Goal: Task Accomplishment & Management: Manage account settings

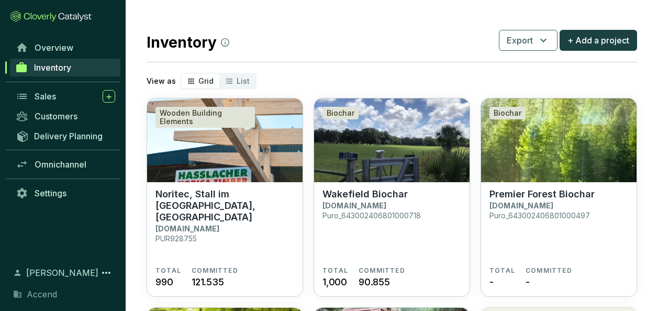
scroll to position [222, 0]
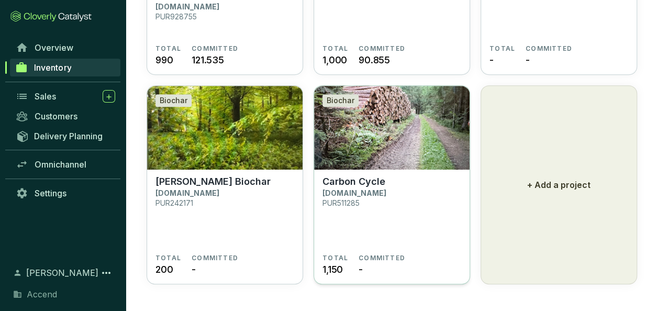
click at [393, 196] on section "Carbon Cycle Puro.earth PUR511285" at bounding box center [391, 215] width 139 height 78
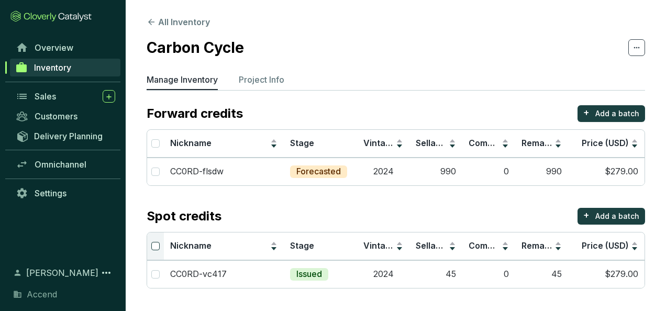
click at [154, 246] on input "Select all" at bounding box center [155, 246] width 8 height 8
checkbox input "true"
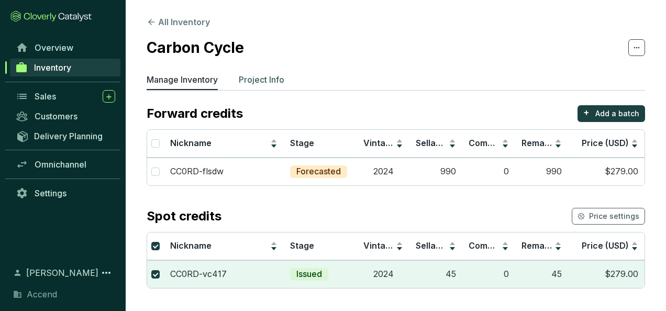
click at [278, 81] on p "Project Info" at bounding box center [262, 79] width 46 height 13
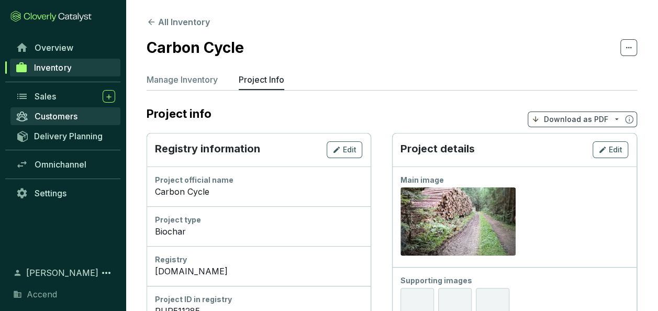
click at [76, 118] on span "Customers" at bounding box center [56, 116] width 43 height 10
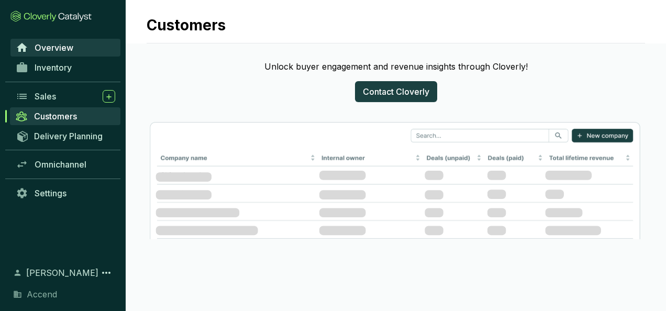
click at [52, 43] on span "Overview" at bounding box center [54, 47] width 39 height 10
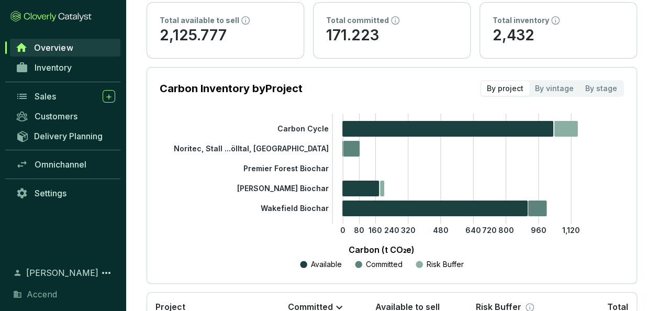
scroll to position [157, 0]
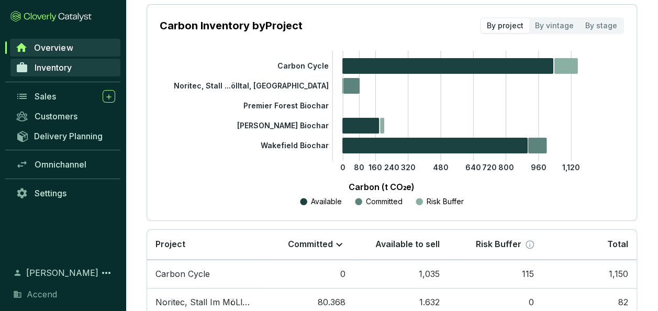
click at [60, 67] on span "Inventory" at bounding box center [53, 67] width 37 height 10
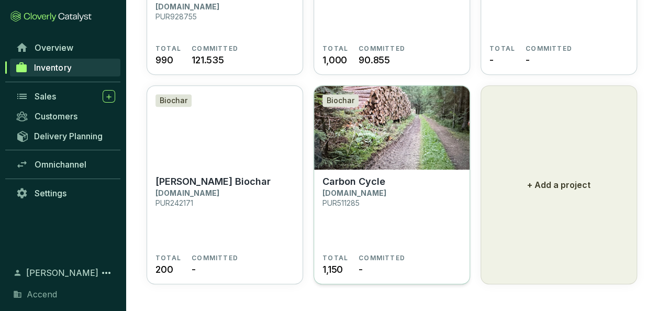
scroll to position [222, 0]
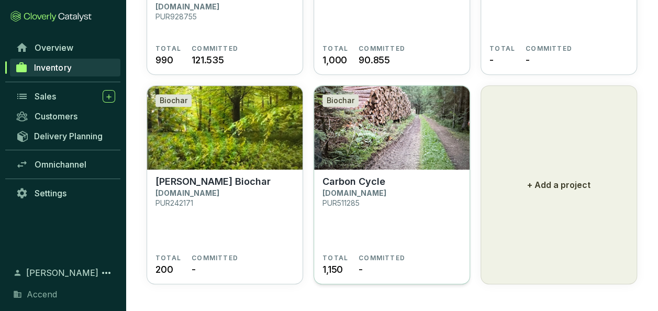
click at [389, 162] on img at bounding box center [391, 128] width 155 height 84
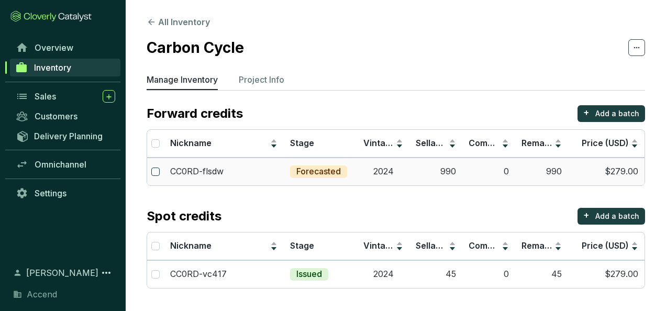
click at [157, 172] on input "checkbox" at bounding box center [155, 171] width 8 height 8
checkbox input "true"
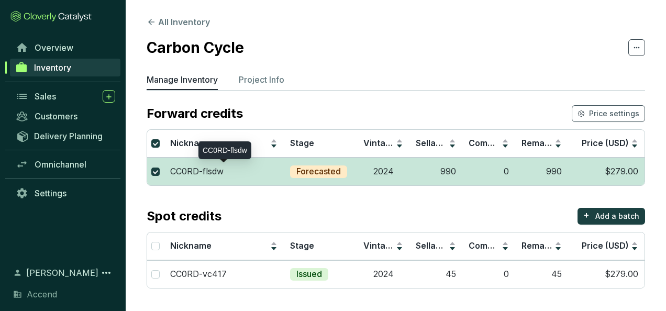
click at [213, 172] on p "CC0RD-flsdw" at bounding box center [196, 172] width 53 height 12
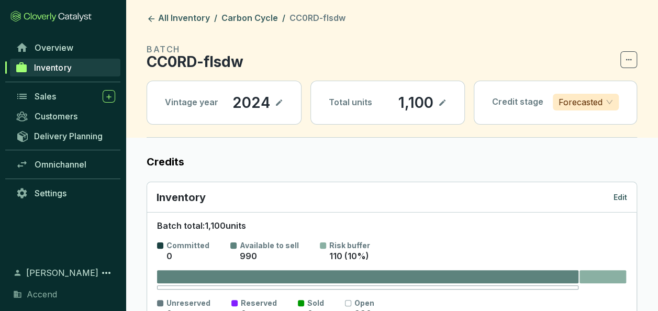
click at [279, 104] on icon at bounding box center [279, 102] width 6 height 6
click at [438, 100] on section "1,100" at bounding box center [422, 103] width 49 height 18
click at [444, 102] on icon at bounding box center [442, 102] width 6 height 6
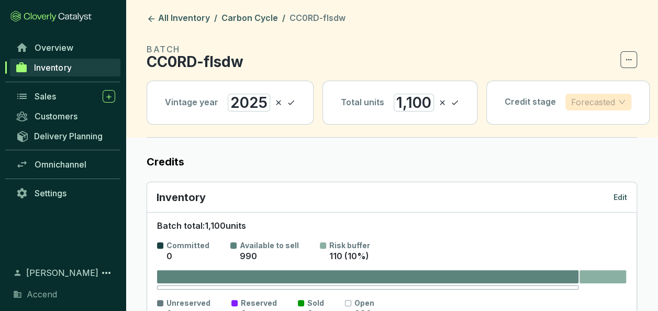
click at [613, 104] on span "Forecasted" at bounding box center [598, 102] width 54 height 16
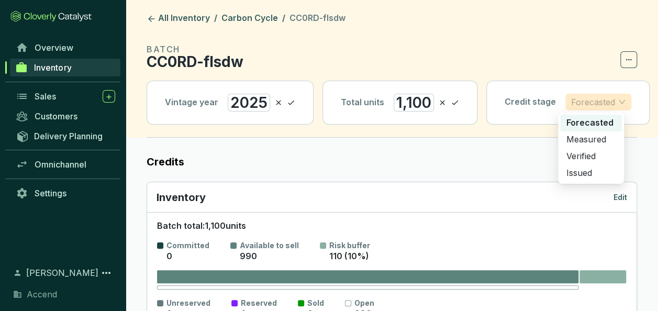
click at [613, 103] on span "Forecasted" at bounding box center [598, 102] width 54 height 16
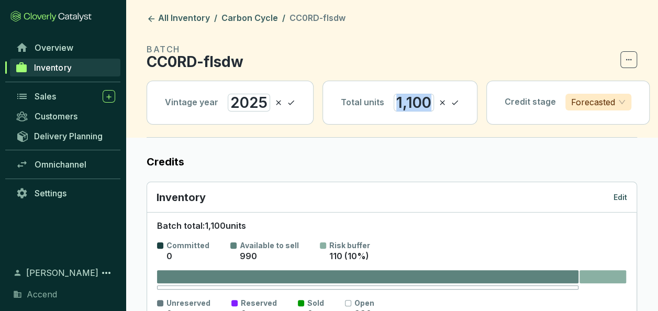
drag, startPoint x: 425, startPoint y: 98, endPoint x: 393, endPoint y: 99, distance: 31.4
click at [393, 99] on div "1,100" at bounding box center [413, 103] width 40 height 18
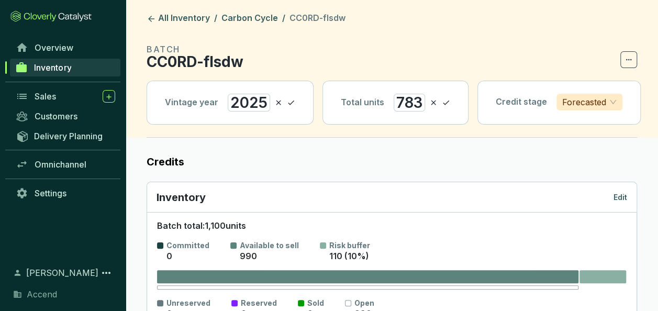
click at [303, 154] on label "Credits" at bounding box center [392, 161] width 490 height 15
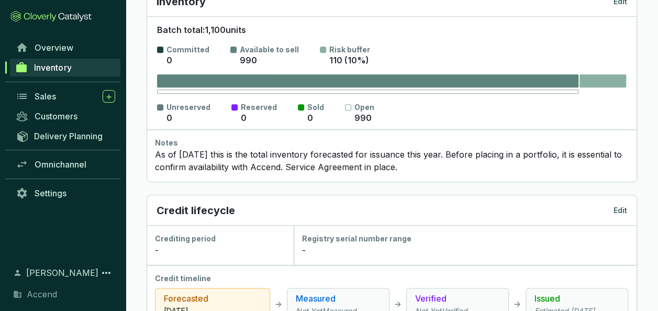
scroll to position [209, 0]
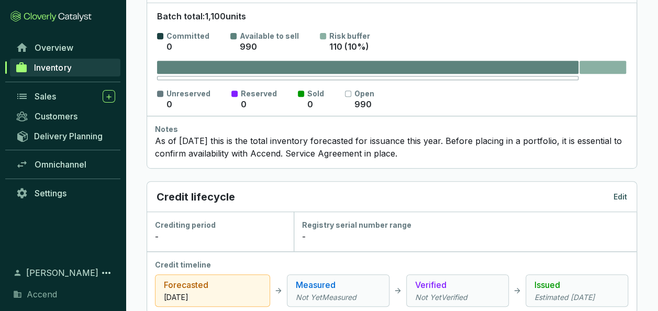
click at [477, 150] on div "As of 5/30/24 this is the total inventory forecasted for issuance this year. Be…" at bounding box center [391, 146] width 473 height 25
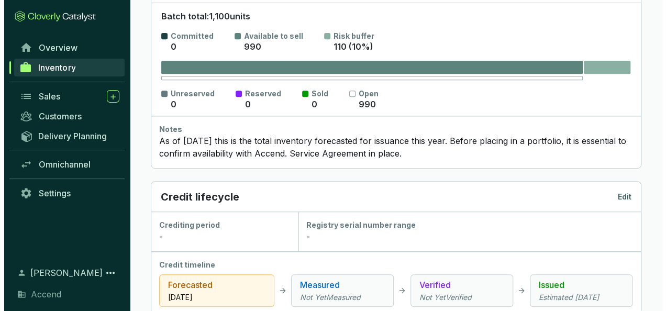
scroll to position [105, 0]
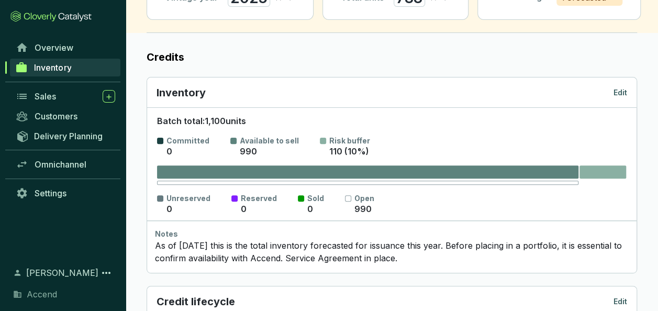
click at [617, 86] on div "Inventory Edit" at bounding box center [391, 92] width 470 height 15
click at [617, 93] on p "Edit" at bounding box center [620, 92] width 14 height 10
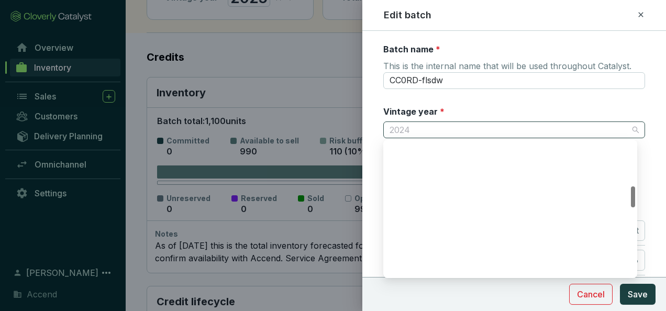
scroll to position [285, 0]
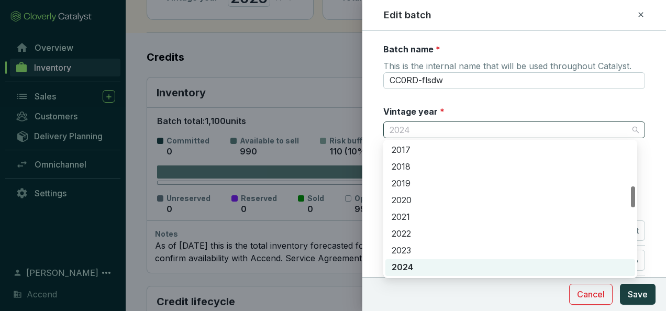
click at [416, 126] on span "2024" at bounding box center [513, 130] width 249 height 16
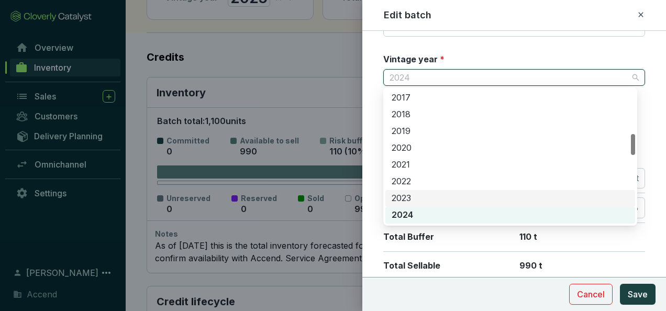
scroll to position [337, 0]
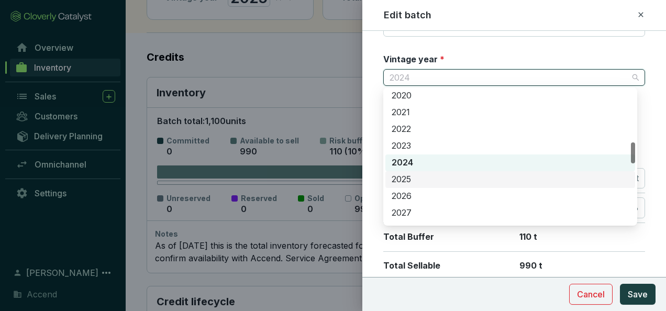
click at [411, 179] on div "2025" at bounding box center [509, 180] width 237 height 12
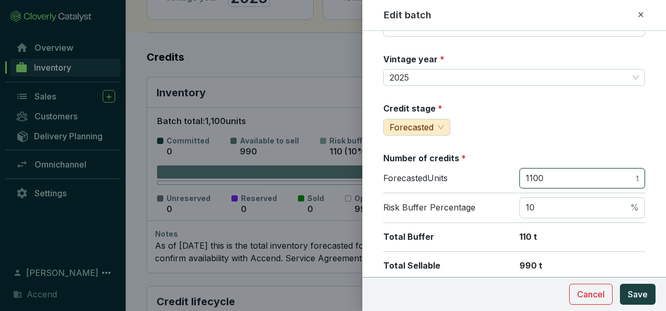
drag, startPoint x: 544, startPoint y: 176, endPoint x: 508, endPoint y: 176, distance: 36.6
click at [508, 176] on div "Forecasted Units 1100 t" at bounding box center [514, 181] width 262 height 26
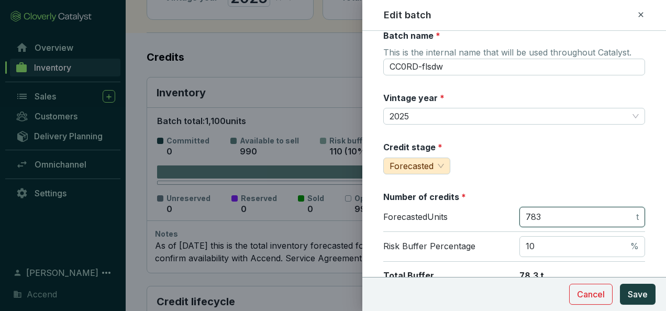
scroll to position [0, 0]
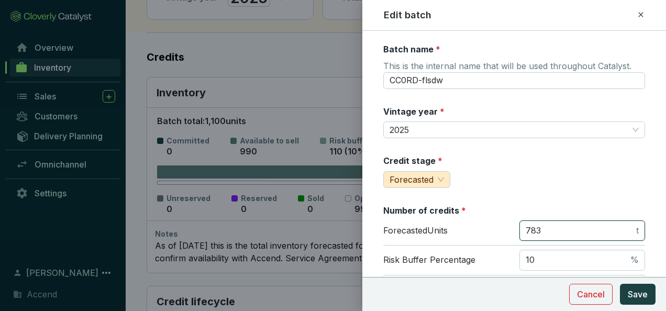
drag, startPoint x: 545, startPoint y: 229, endPoint x: 513, endPoint y: 228, distance: 31.9
click at [513, 228] on div "Forecasted Units 783 t" at bounding box center [514, 233] width 262 height 26
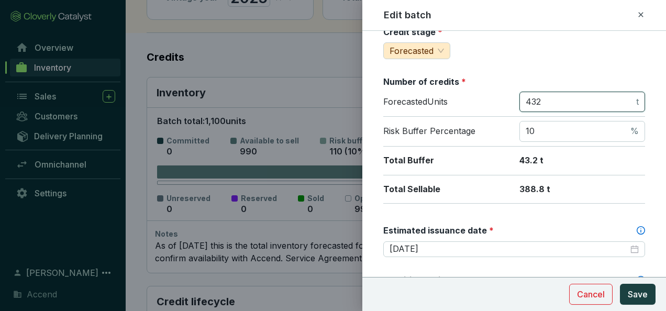
scroll to position [157, 0]
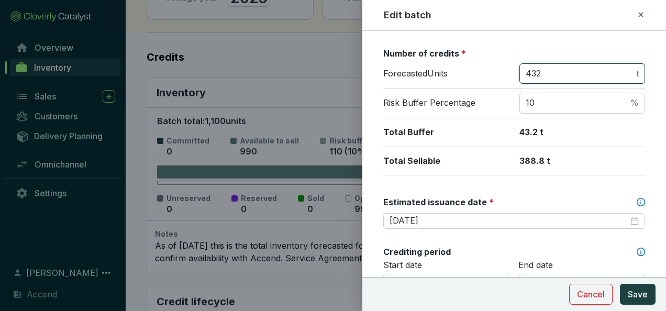
type input "432"
click at [501, 192] on div "Batch name * This is the internal name that will be used throughout Catalyst. C…" at bounding box center [514, 306] width 262 height 841
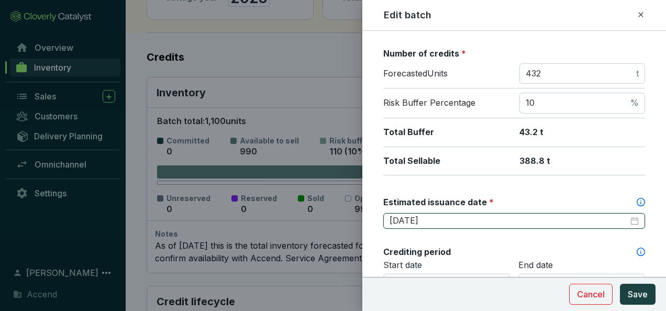
click at [457, 218] on input "2024-12-31" at bounding box center [508, 221] width 239 height 12
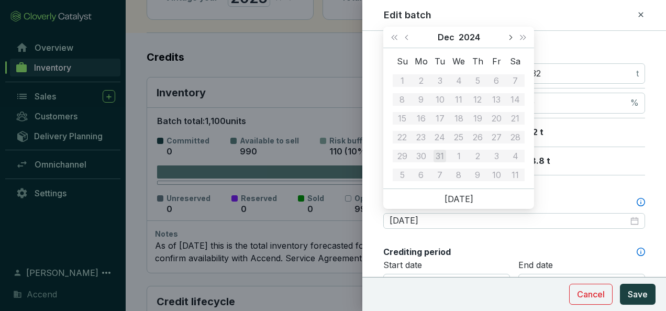
click at [510, 37] on span "Next month (PageDown)" at bounding box center [509, 37] width 5 height 5
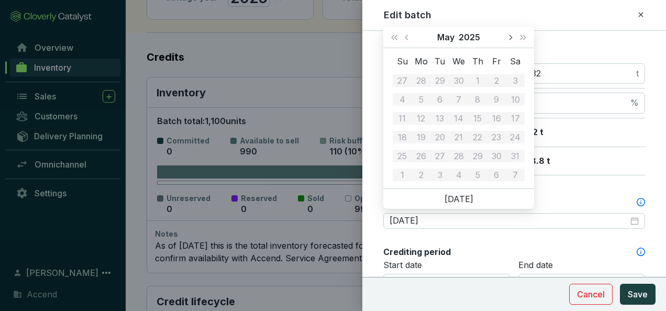
click at [510, 37] on span "Next month (PageDown)" at bounding box center [509, 37] width 5 height 5
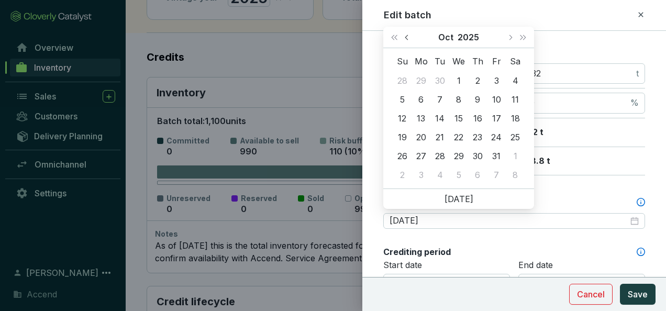
click at [410, 36] on button "Previous month (PageUp)" at bounding box center [408, 37] width 14 height 21
type input "[DATE]"
click at [445, 158] on div "30" at bounding box center [439, 156] width 13 height 13
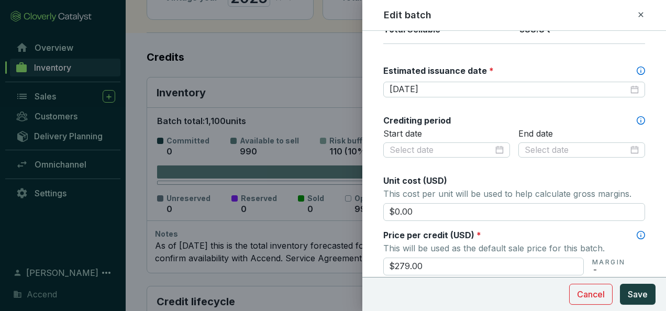
scroll to position [314, 0]
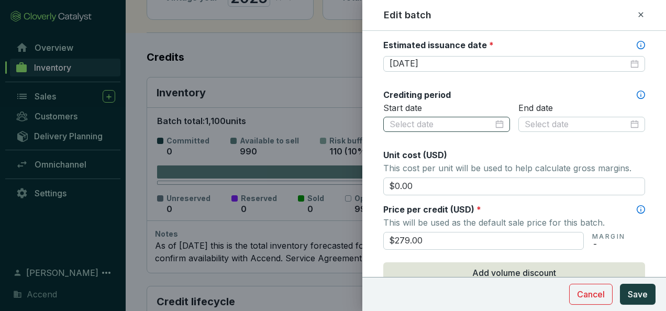
click at [491, 123] on div at bounding box center [446, 125] width 114 height 12
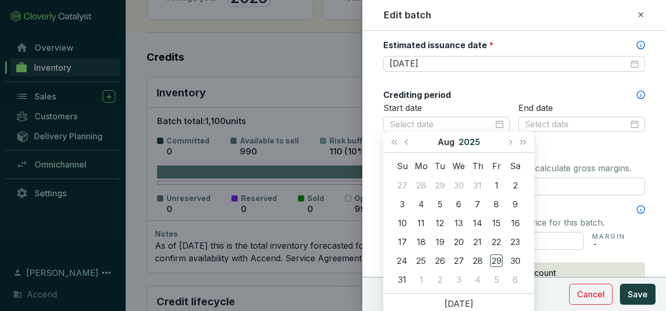
click at [470, 141] on button "2025" at bounding box center [468, 141] width 21 height 21
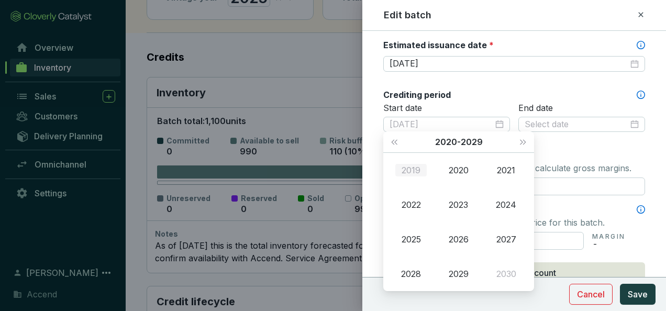
click at [419, 172] on div "2019" at bounding box center [410, 170] width 31 height 13
click at [413, 276] on div "Oct" at bounding box center [410, 273] width 31 height 13
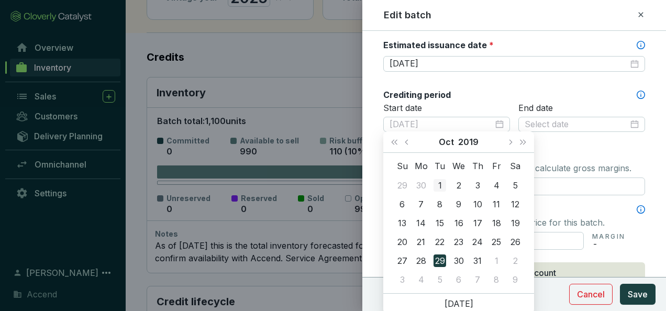
type input "[DATE]"
click at [440, 188] on div "1" at bounding box center [439, 185] width 13 height 13
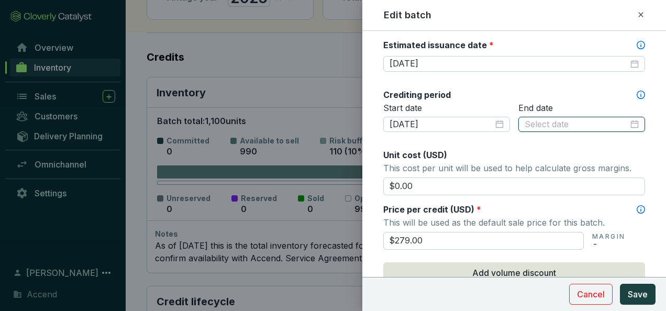
click at [562, 125] on input at bounding box center [576, 125] width 104 height 12
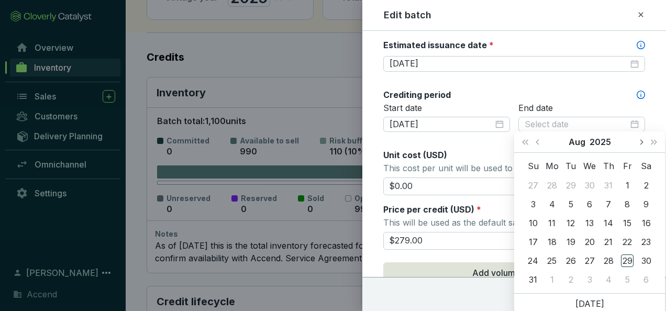
click at [644, 144] on button "Next month (PageDown)" at bounding box center [641, 141] width 14 height 21
type input "2025-09-02"
click at [605, 141] on button "2025" at bounding box center [599, 141] width 21 height 21
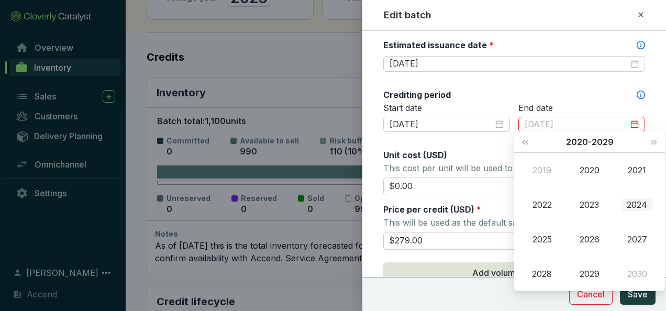
click at [632, 204] on div "2024" at bounding box center [636, 204] width 31 height 13
click at [633, 237] on div "Sep" at bounding box center [636, 239] width 31 height 13
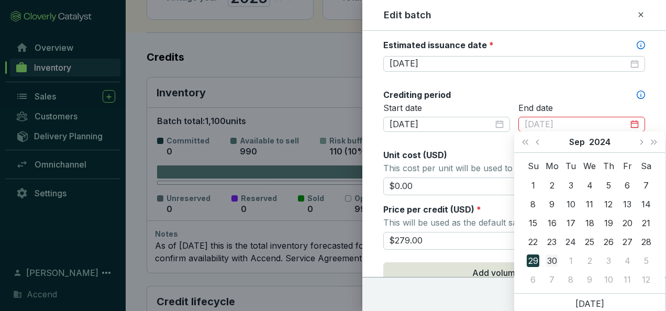
type input "[DATE]"
click at [551, 259] on div "30" at bounding box center [551, 260] width 13 height 13
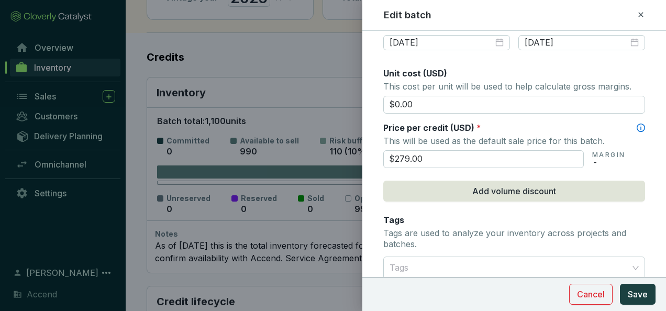
scroll to position [419, 0]
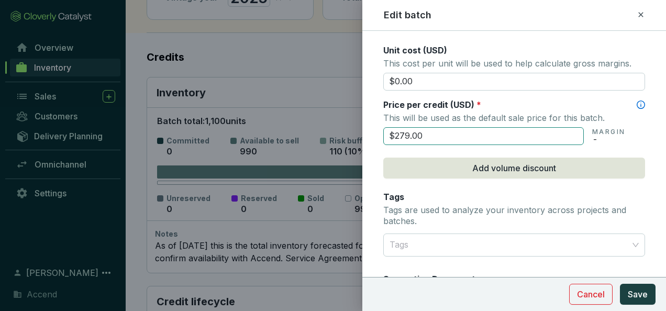
drag, startPoint x: 426, startPoint y: 133, endPoint x: 400, endPoint y: 136, distance: 26.3
click at [400, 136] on input "$279.00" at bounding box center [483, 136] width 200 height 18
type input "$260.00"
click at [553, 107] on div "Price per credit (USD) *" at bounding box center [514, 105] width 262 height 12
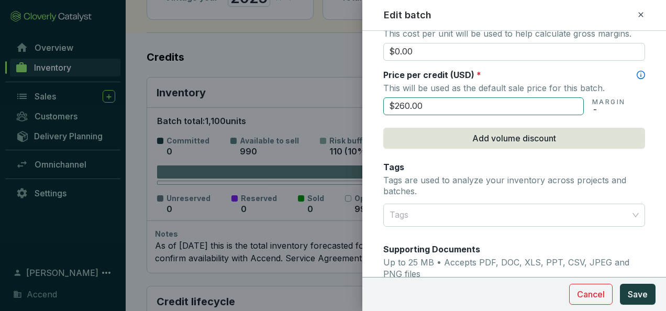
scroll to position [471, 0]
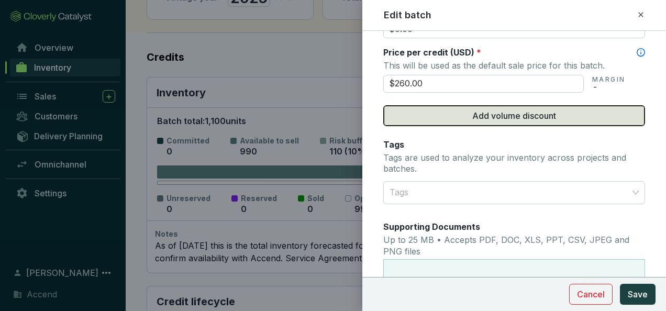
click at [543, 117] on span "Add volume discount" at bounding box center [514, 115] width 84 height 13
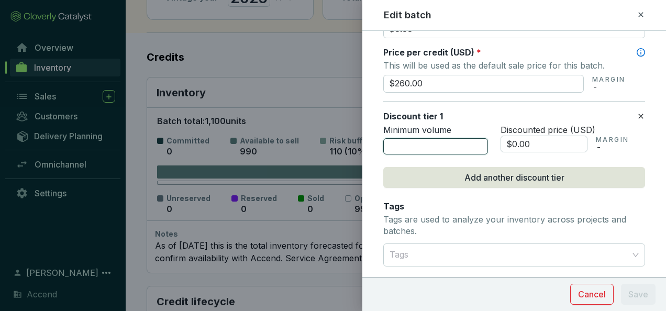
click at [442, 145] on input "number" at bounding box center [435, 146] width 105 height 17
type input "100"
drag, startPoint x: 531, startPoint y: 137, endPoint x: 478, endPoint y: 139, distance: 52.4
click at [478, 139] on div "Minimum volume 100 Discounted price (USD) $0.00 MARGIN -" at bounding box center [514, 140] width 262 height 30
type input "$2"
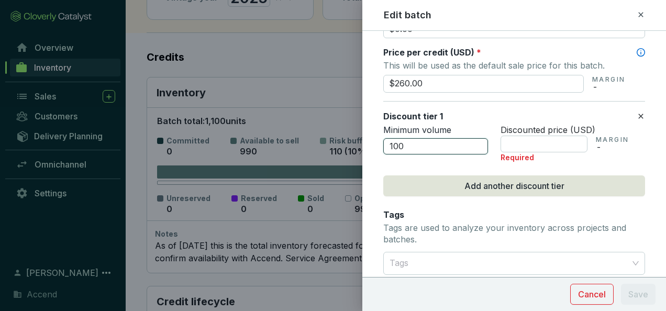
drag, startPoint x: 407, startPoint y: 143, endPoint x: 374, endPoint y: 145, distance: 33.5
click at [374, 145] on form "Batch name * This is the internal name that will be used throughout Catalyst. C…" at bounding box center [513, 53] width 303 height 961
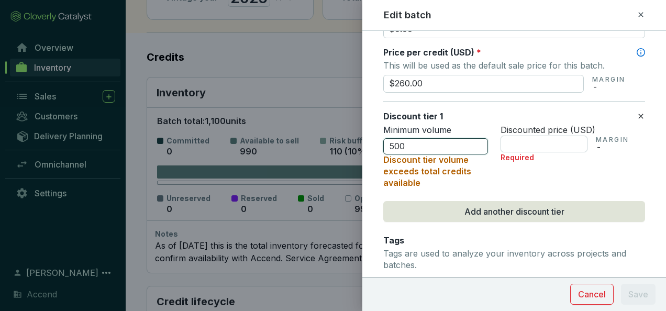
drag, startPoint x: 407, startPoint y: 143, endPoint x: 385, endPoint y: 142, distance: 22.5
click at [385, 142] on input "500" at bounding box center [435, 146] width 105 height 17
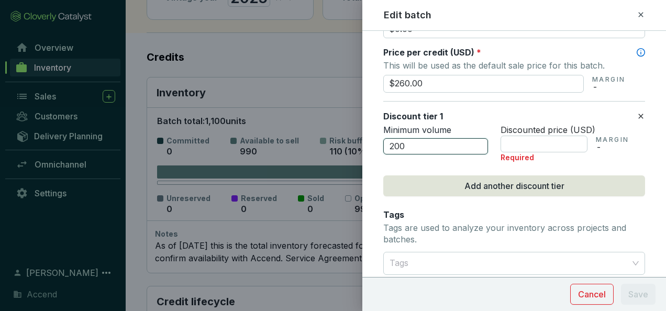
drag, startPoint x: 416, startPoint y: 139, endPoint x: 388, endPoint y: 142, distance: 28.4
click at [388, 142] on input "200" at bounding box center [435, 146] width 105 height 17
type input "400"
click at [525, 145] on input "text" at bounding box center [543, 144] width 87 height 17
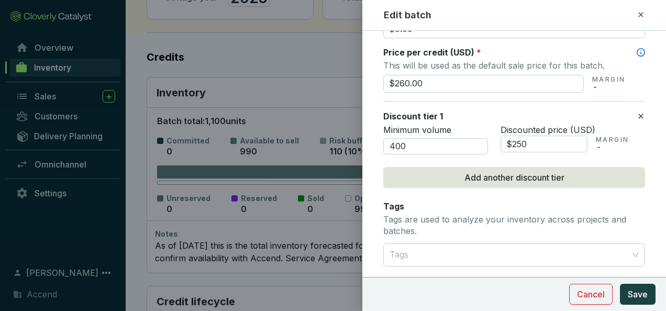
type input "$250.00"
click at [632, 204] on div "Tags Tags are used to analyze your inventory across projects and batches." at bounding box center [514, 219] width 262 height 38
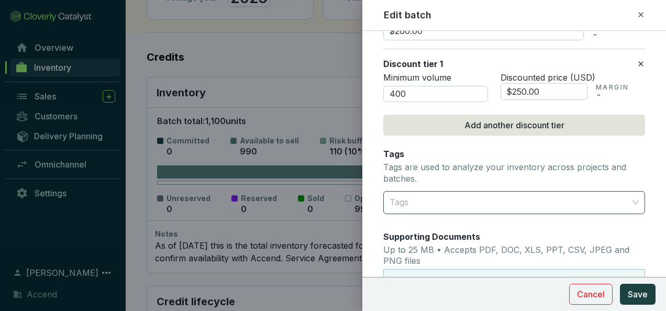
click at [626, 206] on div "Tags" at bounding box center [514, 202] width 262 height 23
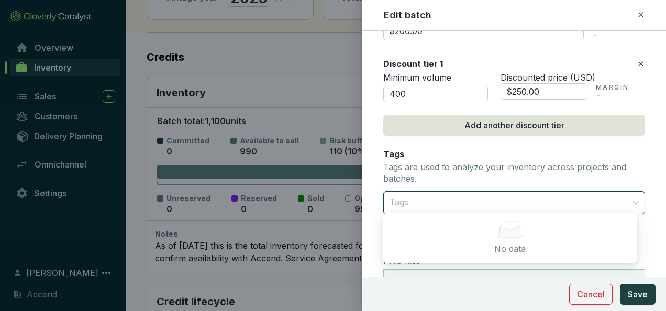
click at [556, 172] on p "Tags are used to analyze your inventory across projects and batches." at bounding box center [514, 173] width 262 height 22
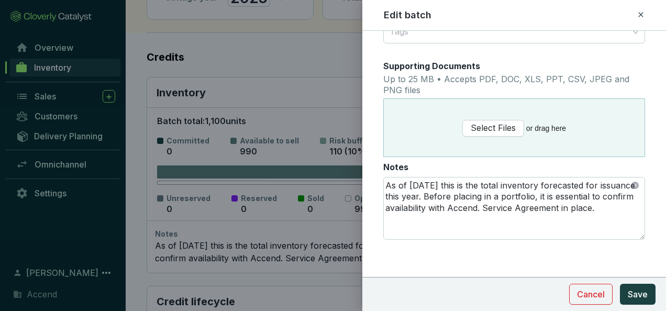
scroll to position [694, 0]
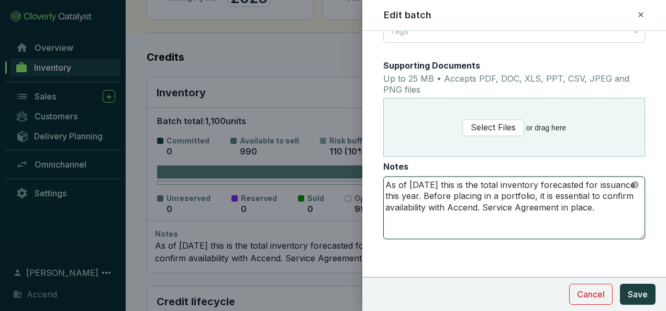
drag, startPoint x: 424, startPoint y: 193, endPoint x: 377, endPoint y: 179, distance: 49.0
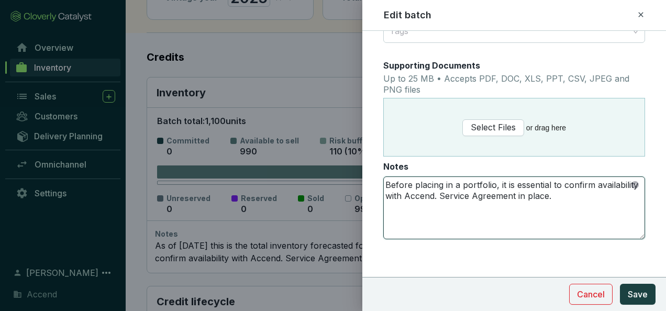
type textarea "Before placing in a portfolio, it is essential to confirm availability with Acc…"
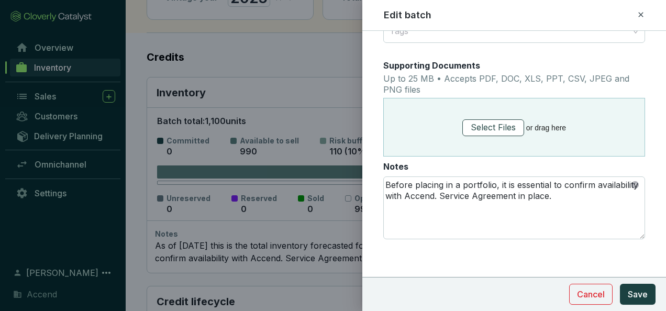
click at [505, 127] on span "Select Files" at bounding box center [492, 127] width 45 height 13
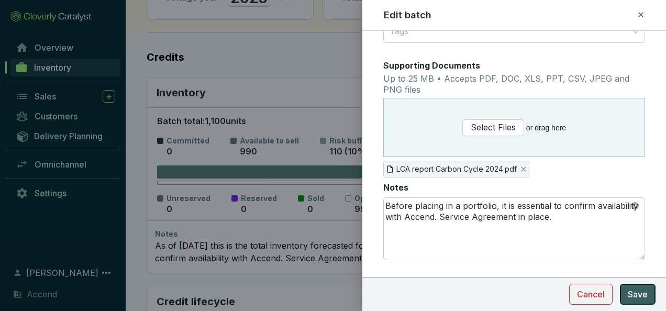
click at [646, 290] on span "Save" at bounding box center [637, 294] width 20 height 13
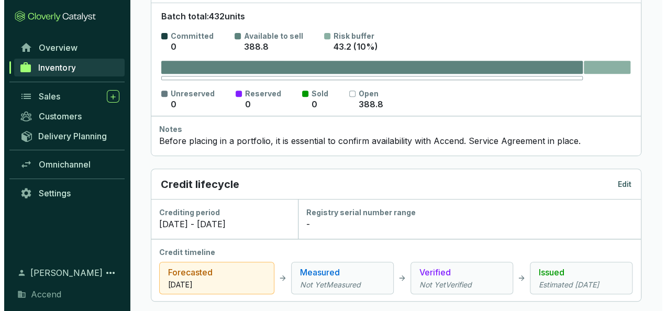
scroll to position [262, 0]
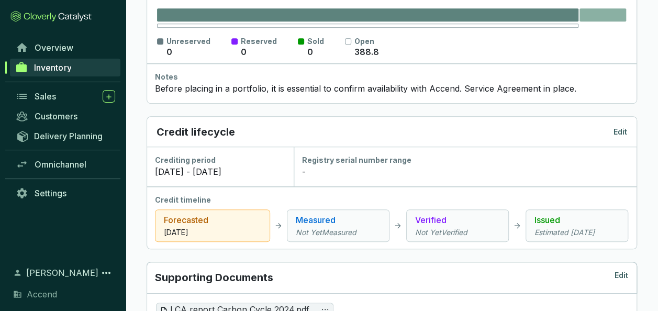
click at [617, 129] on p "Edit" at bounding box center [620, 132] width 14 height 10
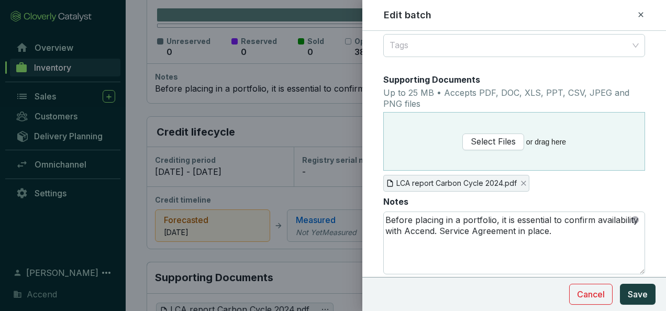
scroll to position [715, 0]
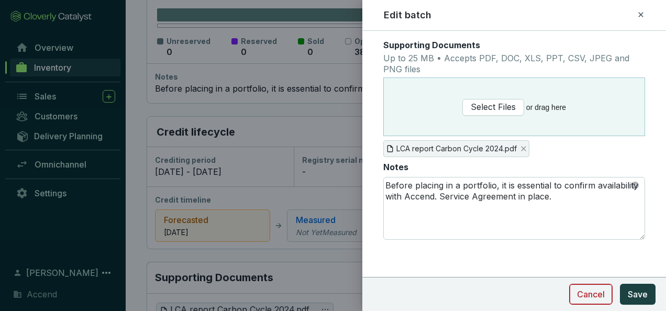
click at [592, 300] on button "Cancel" at bounding box center [590, 294] width 43 height 21
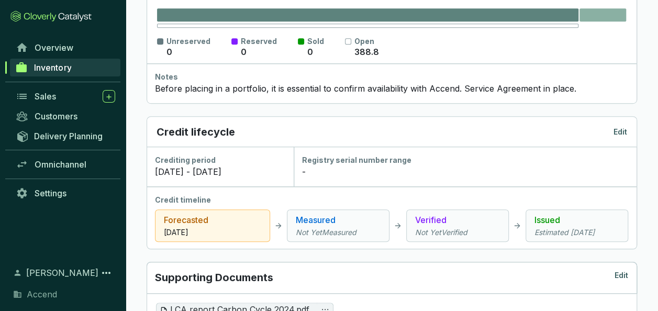
click at [246, 229] on p "[DATE]" at bounding box center [212, 232] width 97 height 10
click at [618, 129] on p "Edit" at bounding box center [620, 132] width 14 height 10
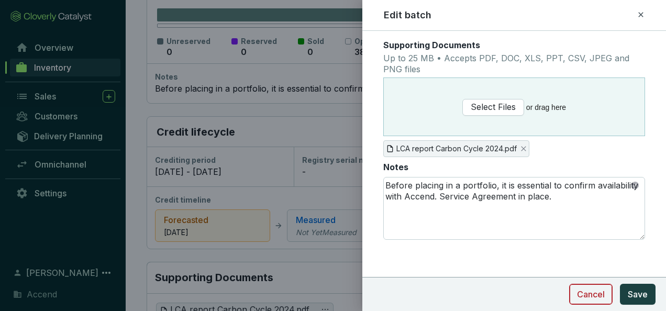
click at [594, 298] on span "Cancel" at bounding box center [591, 294] width 28 height 13
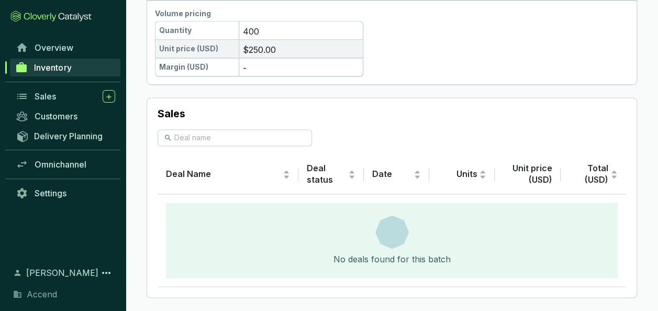
scroll to position [706, 0]
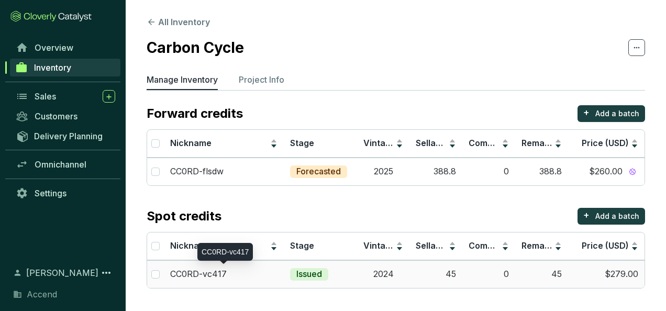
click at [179, 273] on p "CC0RD-vc417" at bounding box center [198, 274] width 57 height 12
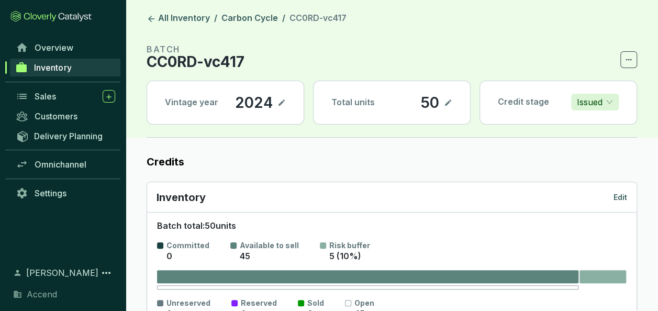
click at [632, 61] on icon at bounding box center [628, 59] width 8 height 13
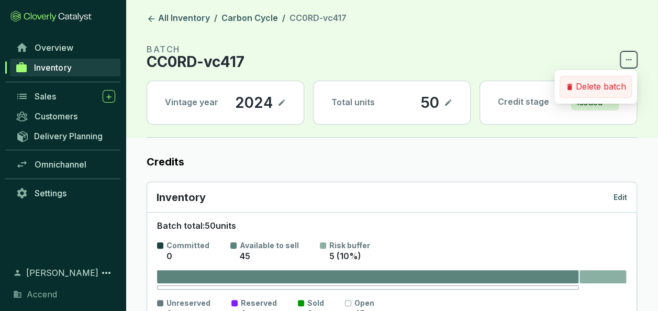
click at [622, 85] on p "Delete batch" at bounding box center [601, 87] width 50 height 12
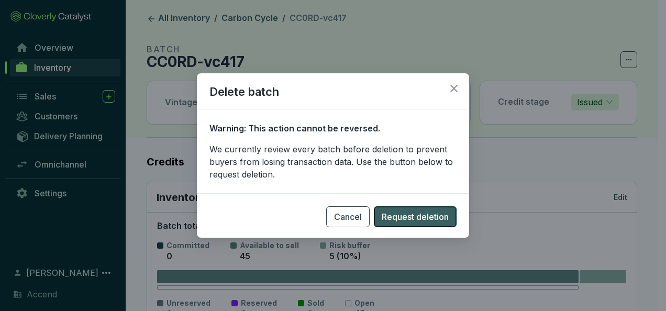
click at [440, 219] on span "Request deletion" at bounding box center [414, 216] width 67 height 13
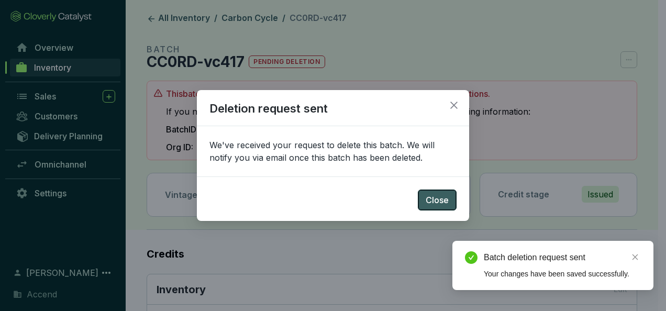
click at [438, 202] on span "Close" at bounding box center [436, 200] width 23 height 13
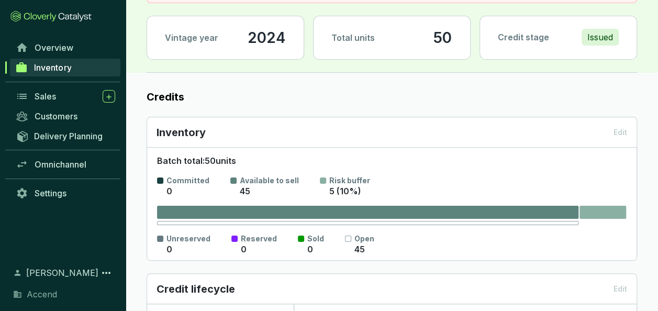
scroll to position [157, 0]
click at [46, 98] on span "Sales" at bounding box center [45, 96] width 21 height 10
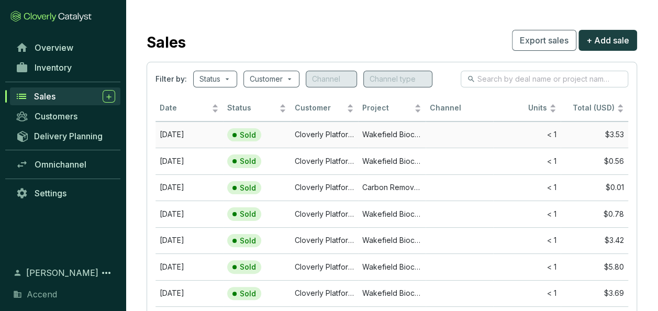
click at [383, 133] on td "Wakefield Biochar" at bounding box center [391, 134] width 67 height 27
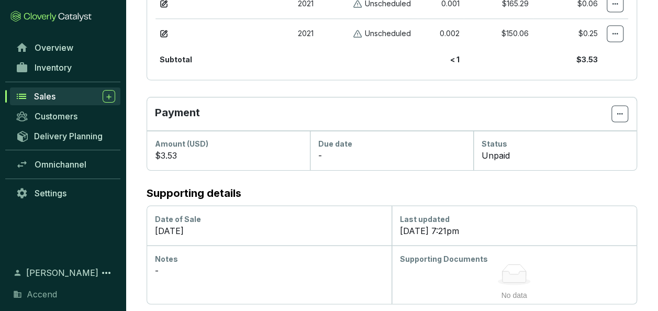
scroll to position [787, 0]
click at [72, 96] on div "Sales" at bounding box center [74, 96] width 81 height 13
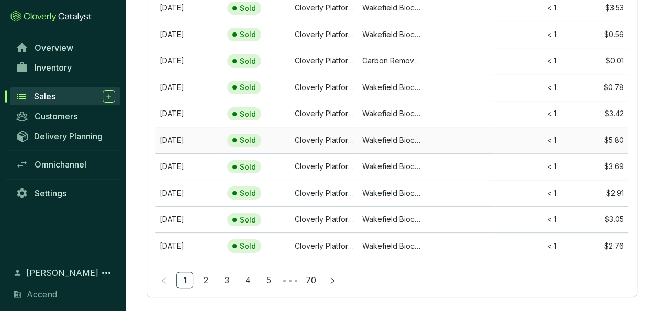
scroll to position [138, 0]
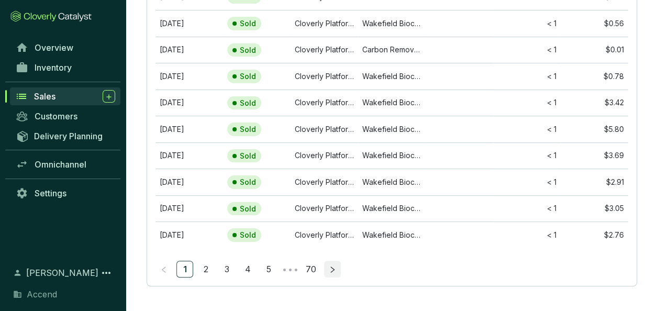
click at [331, 266] on icon "right" at bounding box center [332, 269] width 7 height 7
click at [326, 264] on button "button" at bounding box center [332, 269] width 17 height 17
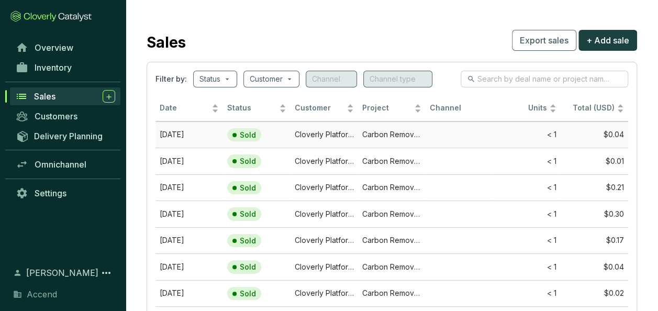
click at [337, 128] on td "Cloverly Platform Buyer" at bounding box center [323, 134] width 67 height 27
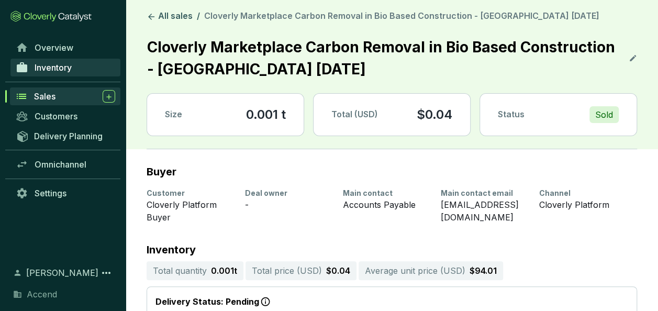
click at [37, 64] on span "Inventory" at bounding box center [53, 67] width 37 height 10
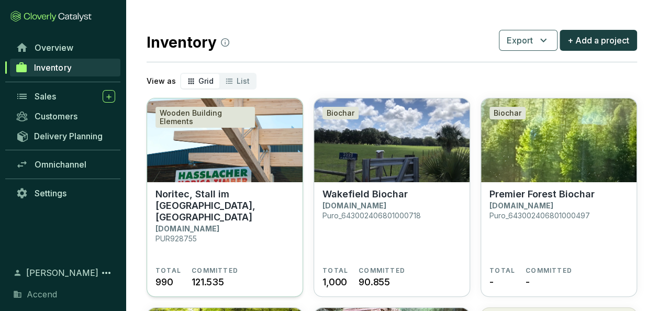
click at [218, 177] on img at bounding box center [224, 140] width 155 height 84
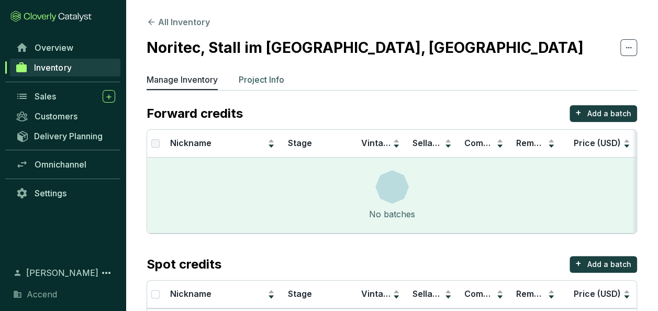
click at [258, 78] on p "Project Info" at bounding box center [262, 79] width 46 height 13
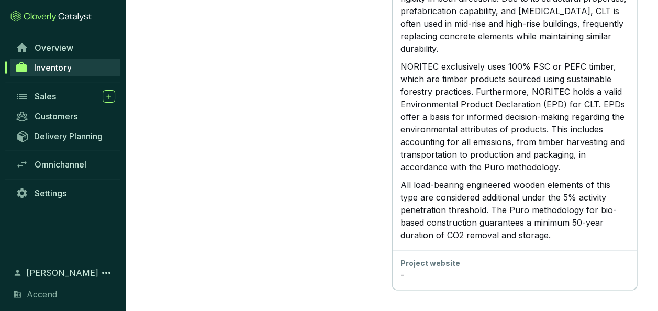
scroll to position [1085, 0]
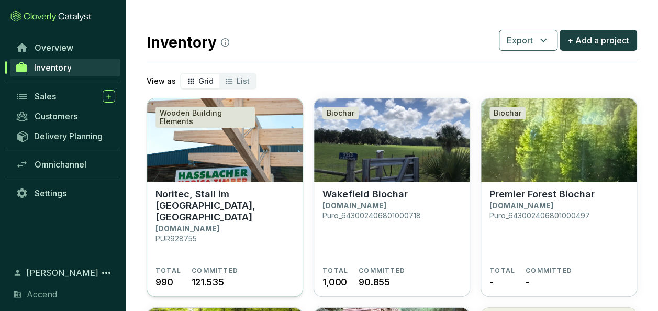
click at [264, 175] on img at bounding box center [224, 140] width 155 height 84
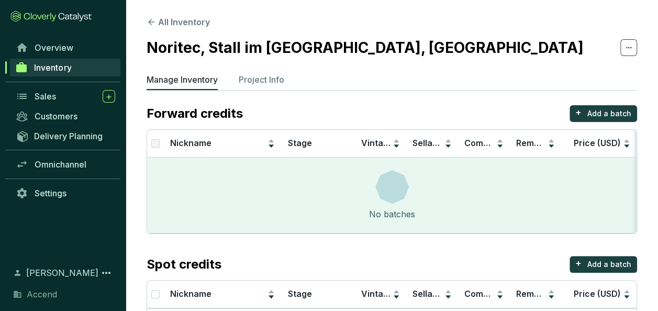
click at [49, 66] on span "Inventory" at bounding box center [52, 67] width 37 height 10
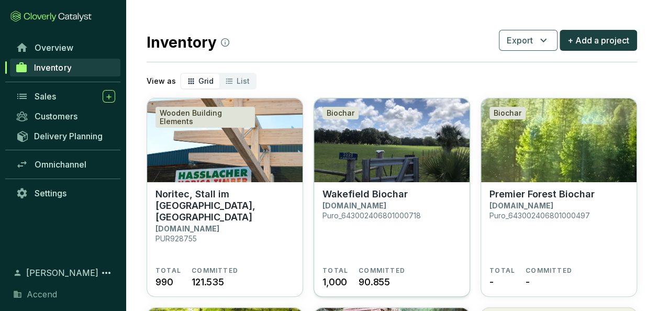
click at [341, 165] on img at bounding box center [391, 140] width 155 height 84
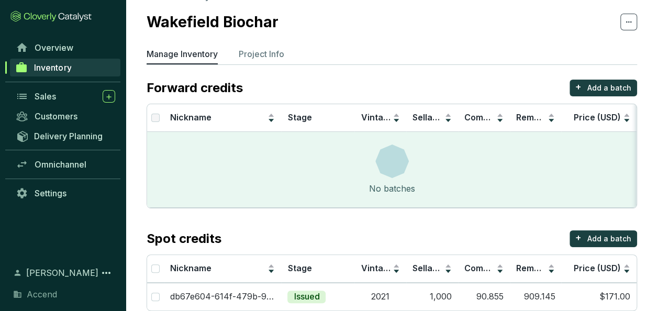
scroll to position [44, 0]
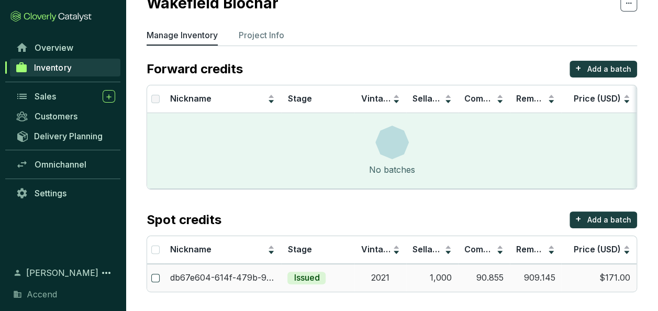
click at [157, 275] on input "checkbox" at bounding box center [155, 278] width 8 height 8
checkbox input "true"
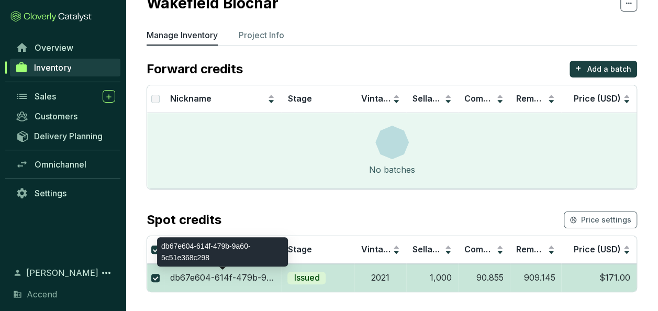
click at [233, 279] on p "db67e604-614f-479b-9a60-5c51e368c298" at bounding box center [222, 278] width 105 height 12
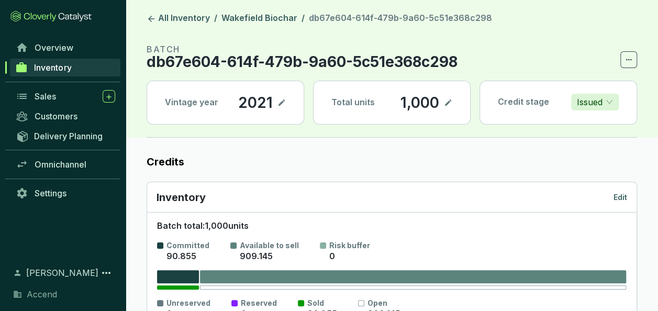
click at [632, 67] on span at bounding box center [628, 59] width 17 height 17
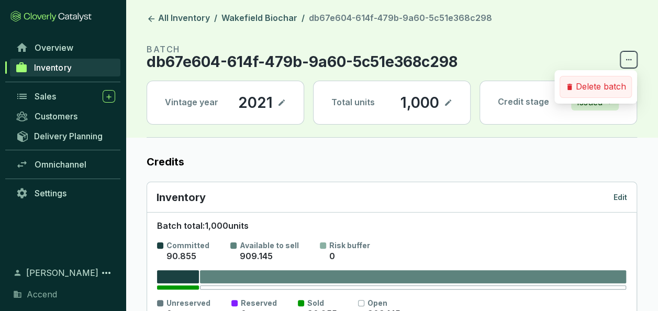
click at [615, 84] on p "Delete batch" at bounding box center [601, 87] width 50 height 12
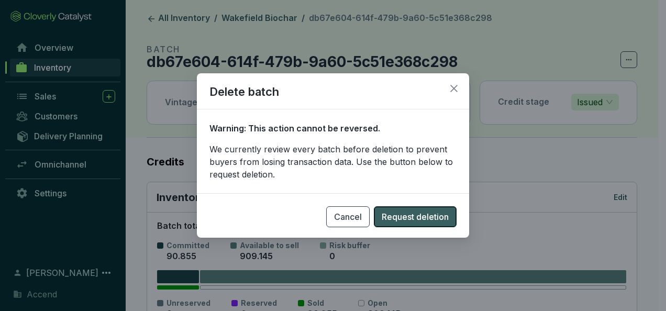
click at [398, 215] on span "Request deletion" at bounding box center [414, 216] width 67 height 13
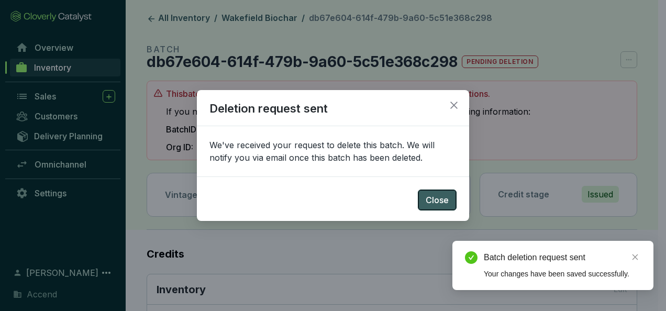
click at [427, 204] on span "Close" at bounding box center [436, 200] width 23 height 13
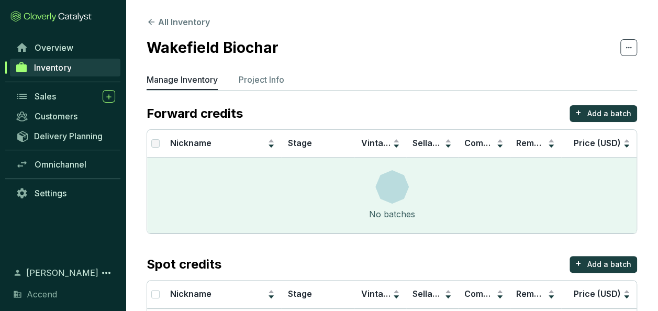
click at [74, 71] on link "Inventory" at bounding box center [65, 68] width 110 height 18
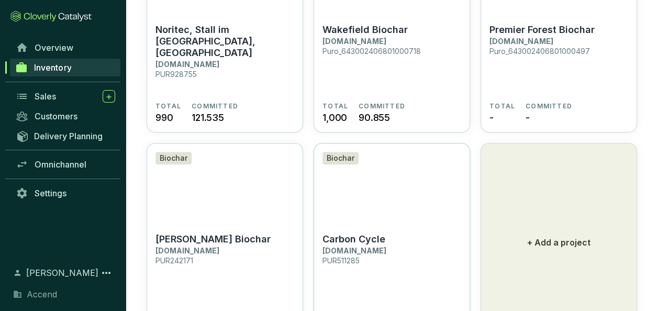
scroll to position [222, 0]
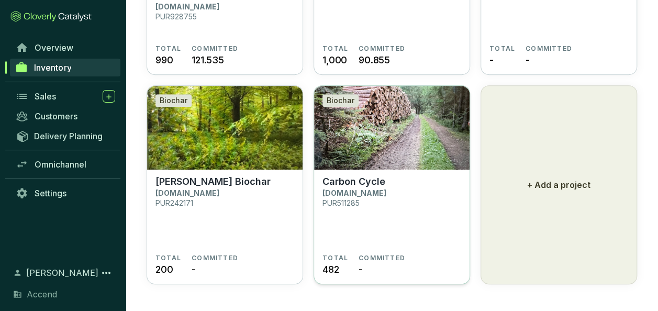
click at [398, 166] on img at bounding box center [391, 128] width 155 height 84
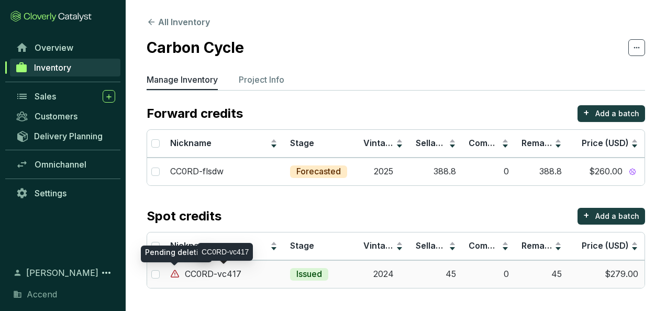
click at [177, 272] on icon at bounding box center [175, 273] width 8 height 7
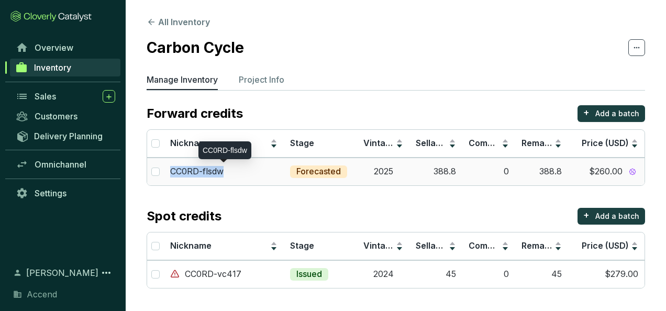
drag, startPoint x: 226, startPoint y: 174, endPoint x: 170, endPoint y: 171, distance: 56.6
click at [170, 171] on div "CC0RD-flsdw" at bounding box center [223, 172] width 107 height 12
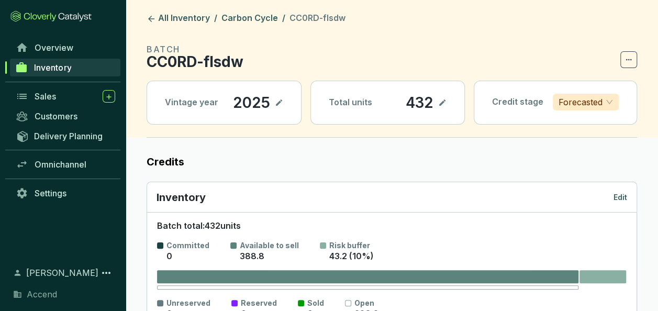
click at [50, 63] on span "Inventory" at bounding box center [52, 67] width 37 height 10
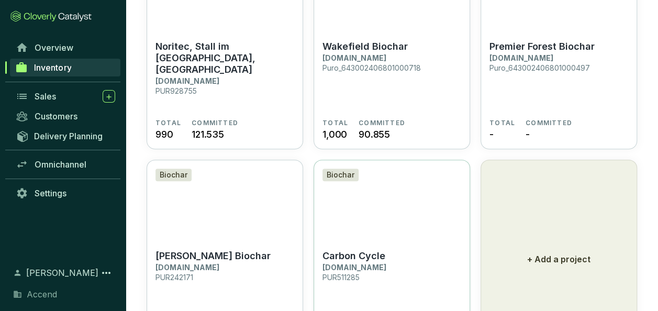
scroll to position [209, 0]
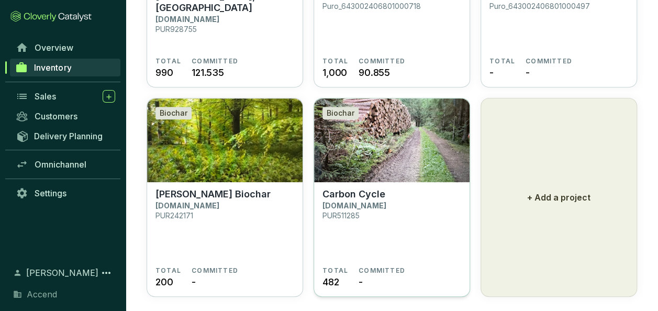
click at [380, 213] on section "Carbon Cycle [DOMAIN_NAME] PUR511285" at bounding box center [391, 227] width 139 height 78
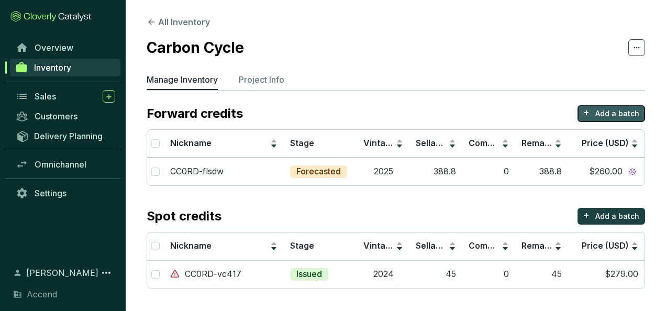
click at [620, 115] on p "Add a batch" at bounding box center [617, 113] width 44 height 10
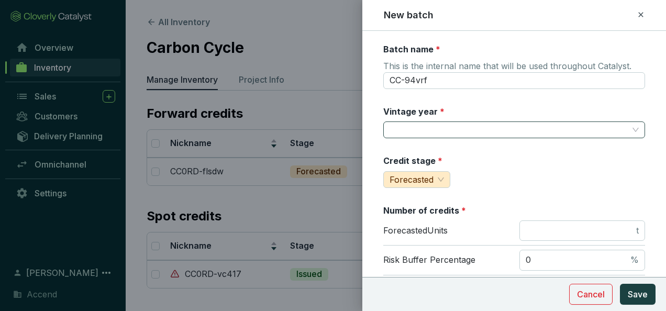
click at [414, 131] on input "Vintage year *" at bounding box center [508, 130] width 239 height 16
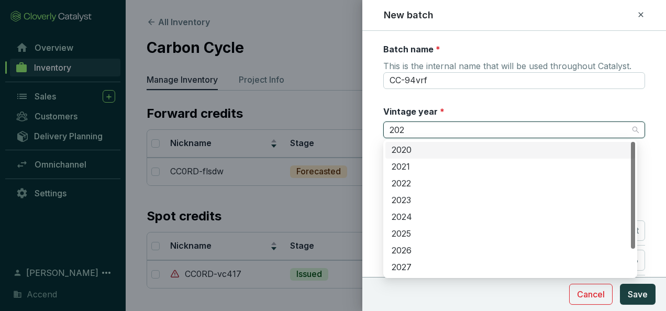
type input "2025"
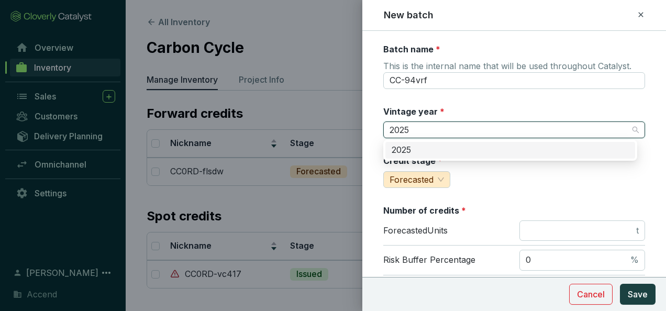
click at [436, 144] on div "2025" at bounding box center [509, 150] width 237 height 12
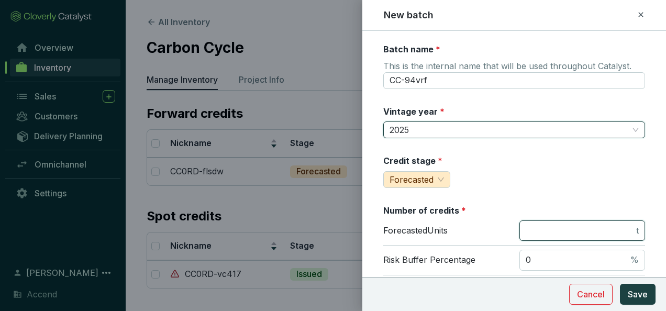
click at [544, 231] on input "number" at bounding box center [579, 231] width 108 height 12
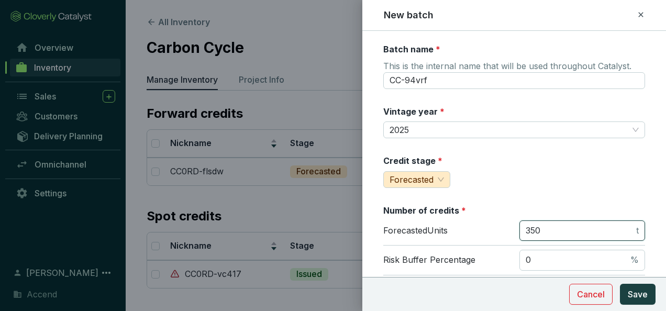
type input "350"
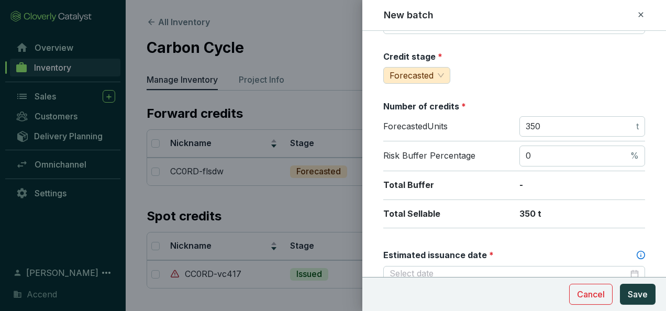
scroll to position [105, 0]
click at [481, 167] on div "Risk Buffer Percentage 0 %" at bounding box center [514, 156] width 262 height 30
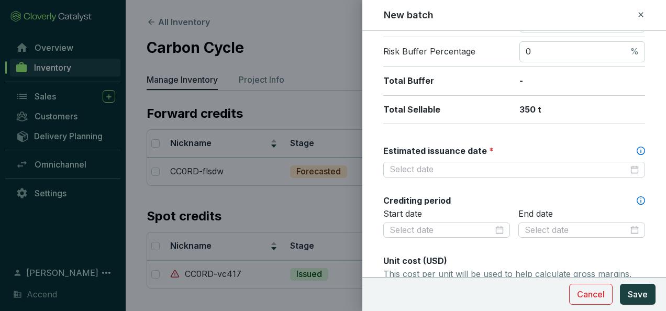
scroll to position [209, 0]
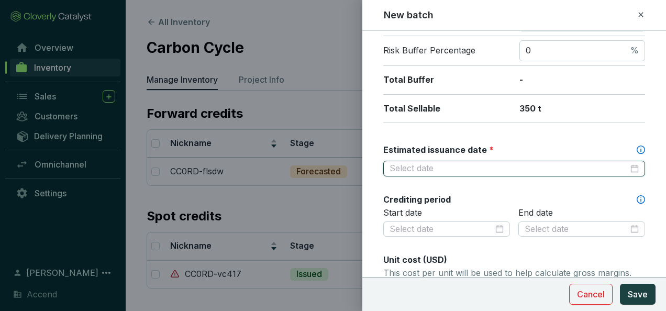
click at [459, 164] on input "Estimated issuance date *" at bounding box center [508, 169] width 239 height 12
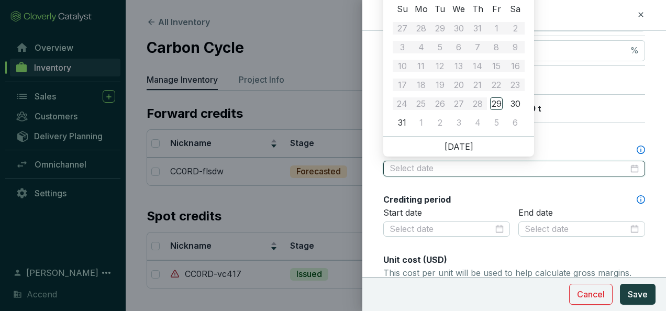
type input "2025-09-03"
type input "2025-09-05"
type input "2025-08-30"
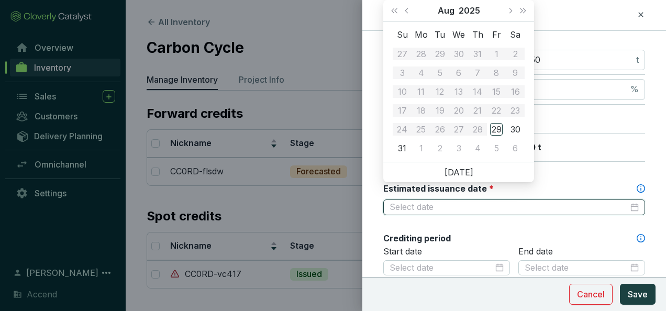
scroll to position [52, 0]
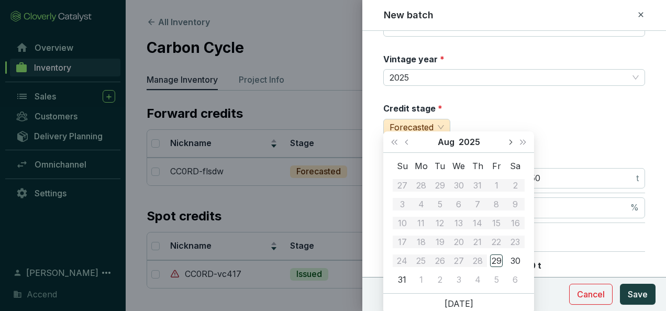
click at [507, 142] on button "Next month (PageDown)" at bounding box center [510, 141] width 14 height 21
type input "2025-11-30"
click at [420, 281] on div "1" at bounding box center [420, 279] width 13 height 13
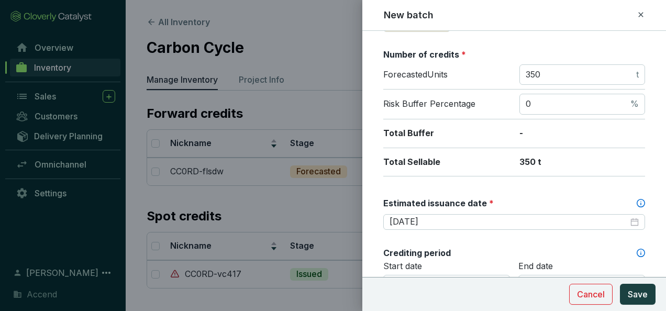
scroll to position [157, 0]
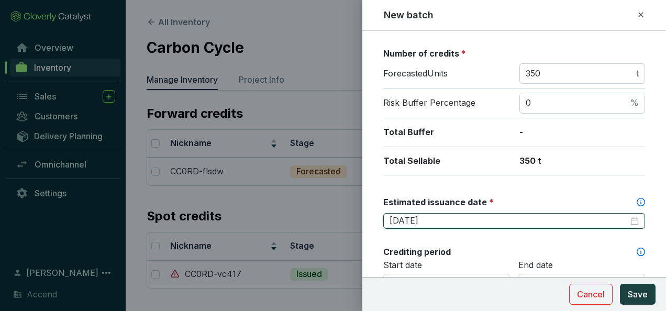
click at [453, 219] on input "2025-12-01" at bounding box center [508, 221] width 239 height 12
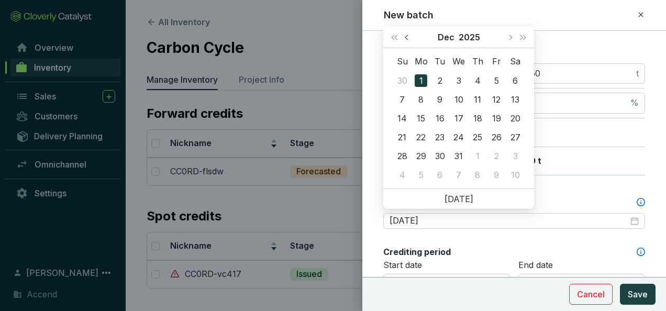
click at [410, 41] on button "Previous month (PageUp)" at bounding box center [408, 37] width 14 height 21
type input "2025-11-13"
click at [480, 120] on div "13" at bounding box center [477, 118] width 13 height 13
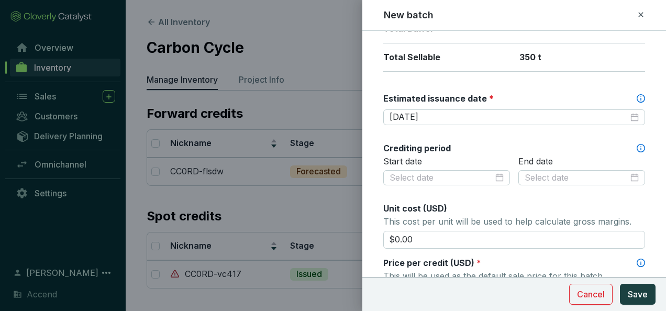
scroll to position [262, 0]
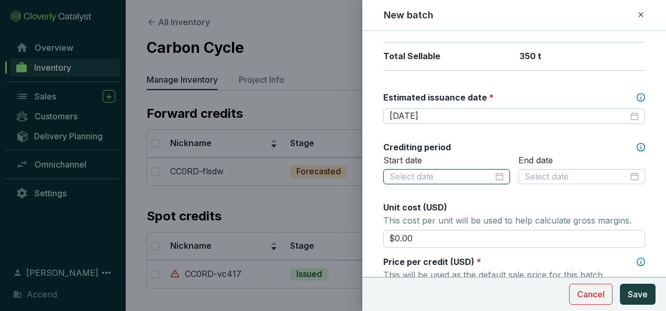
click at [425, 172] on input at bounding box center [441, 177] width 104 height 12
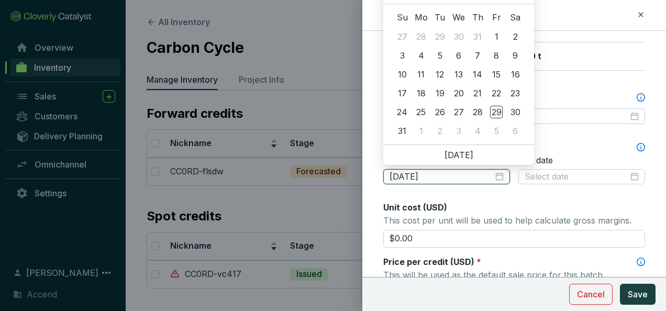
type input "2025-07-28"
type input "2025-08-06"
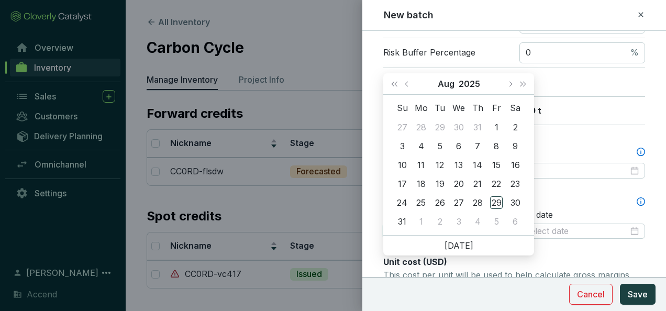
scroll to position [157, 0]
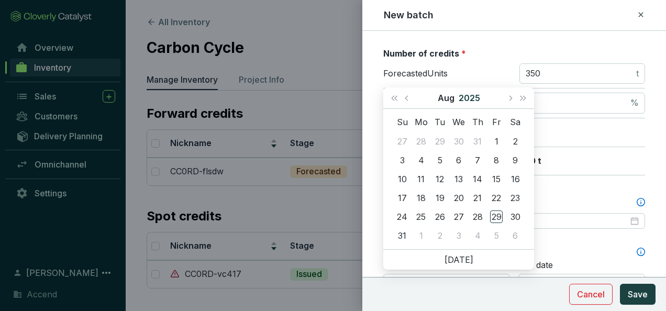
click at [464, 99] on button "2025" at bounding box center [468, 97] width 21 height 21
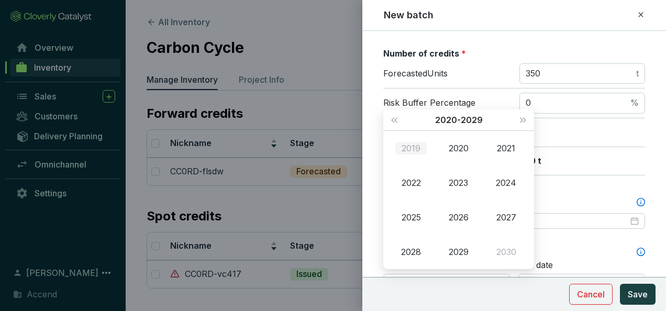
click at [414, 148] on div "2019" at bounding box center [410, 148] width 31 height 13
click at [420, 251] on div "Oct" at bounding box center [410, 251] width 31 height 13
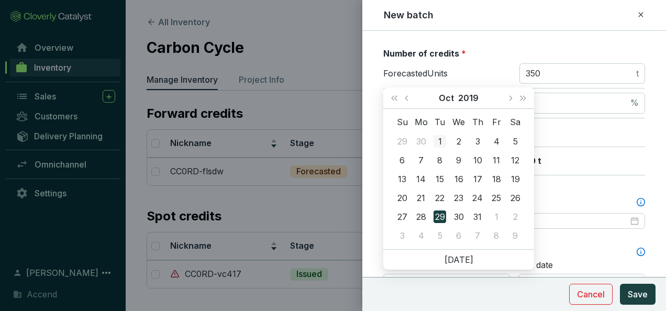
type input "[DATE]"
click at [442, 135] on div "1" at bounding box center [439, 141] width 13 height 13
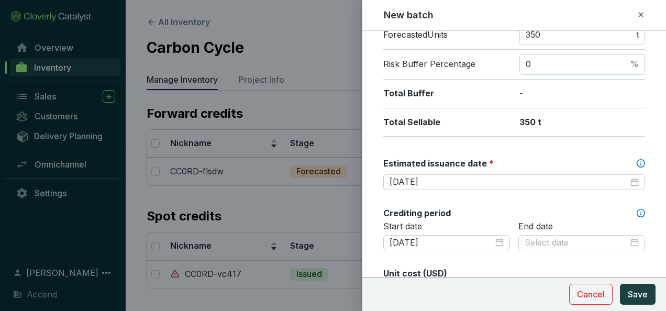
scroll to position [209, 0]
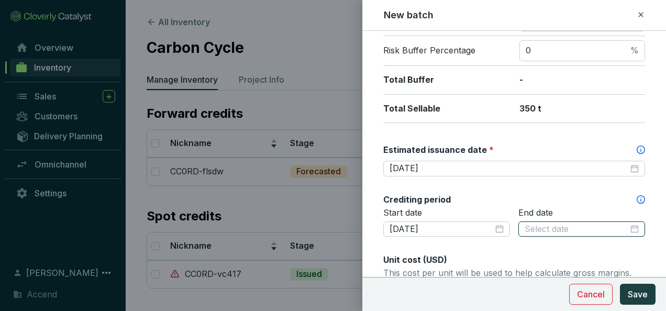
click at [541, 223] on input at bounding box center [576, 229] width 104 height 12
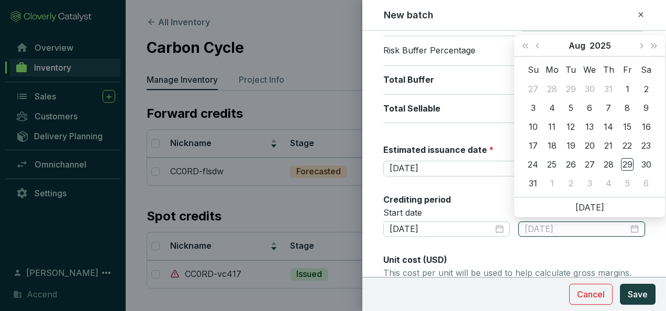
type input "2025-07-29"
click at [640, 45] on span "Next month (PageDown)" at bounding box center [640, 45] width 5 height 5
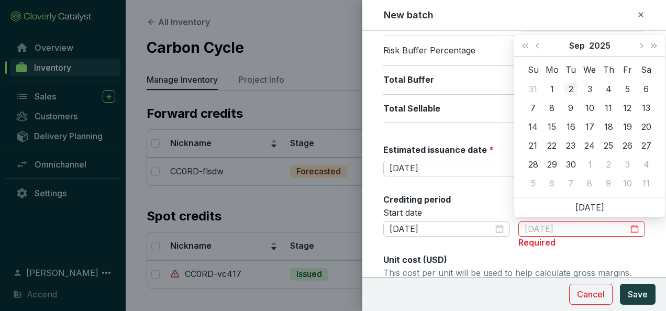
type input "2025-09-02"
type input "2025-09-03"
click at [538, 49] on button "Previous month (PageUp)" at bounding box center [539, 45] width 14 height 21
click at [524, 46] on span "Last year (Control + left)" at bounding box center [524, 45] width 5 height 5
click at [641, 45] on span "Next month (PageDown)" at bounding box center [640, 45] width 5 height 5
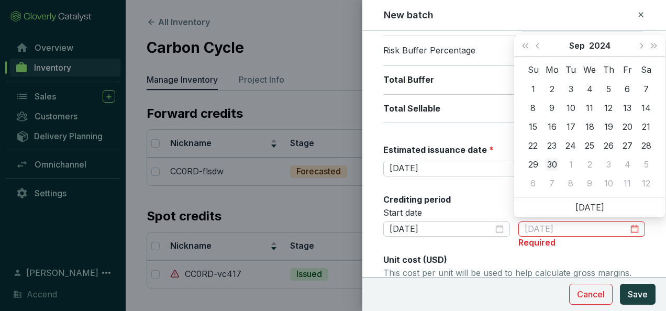
type input "[DATE]"
click at [550, 164] on div "30" at bounding box center [551, 164] width 13 height 13
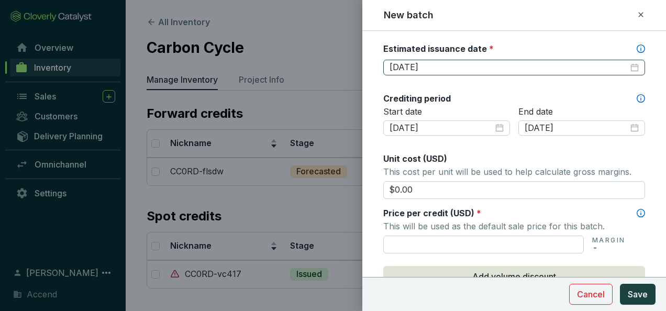
scroll to position [314, 0]
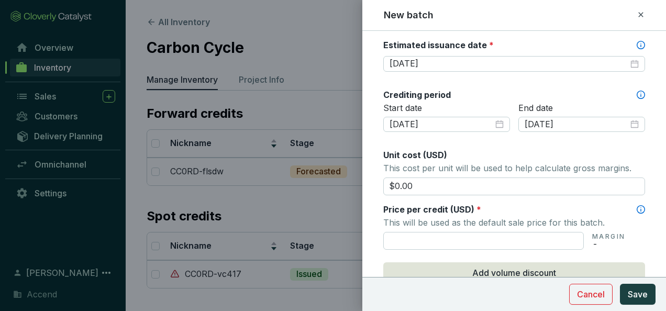
drag, startPoint x: 477, startPoint y: 183, endPoint x: 342, endPoint y: 185, distance: 135.5
click at [342, 185] on div "New batch Batch name * This is the internal name that will be used throughout C…" at bounding box center [333, 155] width 666 height 311
type input "$260.00"
click at [371, 199] on form "Batch name * This is the internal name that will be used throughout Catalyst. C…" at bounding box center [513, 124] width 303 height 790
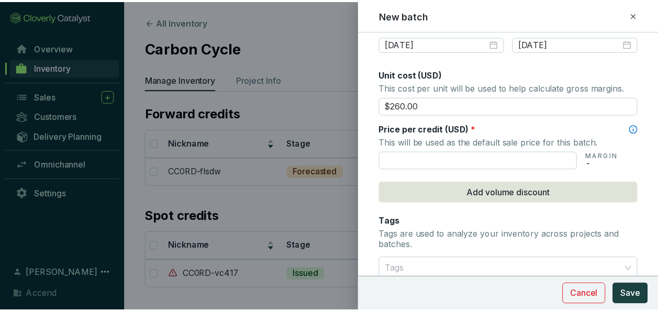
scroll to position [419, 0]
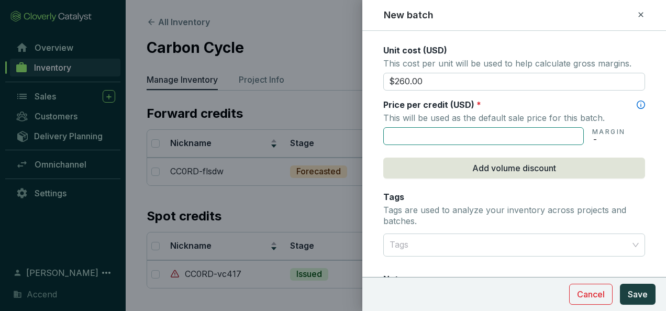
click at [416, 131] on input "text" at bounding box center [483, 136] width 200 height 18
type input "$260.00"
click at [608, 110] on p "This will be used as the default sale price for this batch." at bounding box center [514, 117] width 262 height 15
click at [641, 292] on span "Save" at bounding box center [637, 294] width 20 height 13
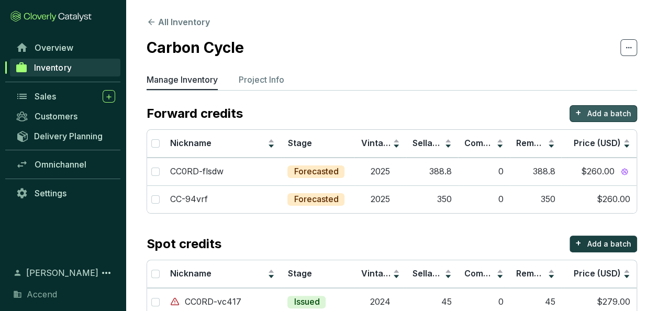
scroll to position [24, 0]
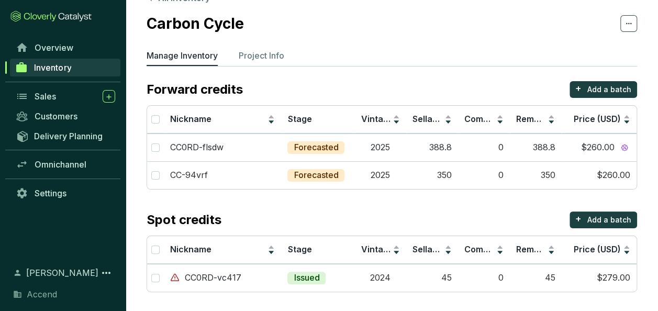
click at [56, 74] on link "Inventory" at bounding box center [65, 68] width 110 height 18
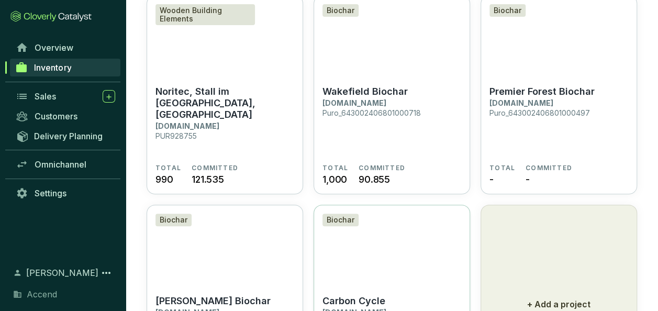
scroll to position [222, 0]
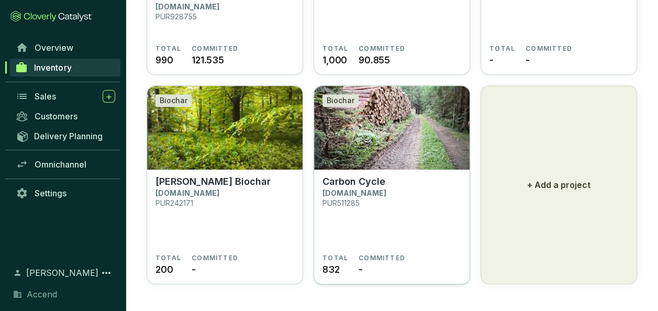
click at [371, 227] on section "Carbon Cycle Puro.earth PUR511285" at bounding box center [391, 215] width 139 height 78
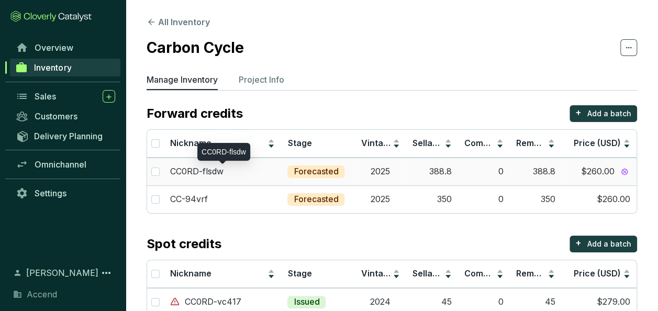
click at [222, 168] on p "CC0RD-flsdw" at bounding box center [196, 172] width 53 height 12
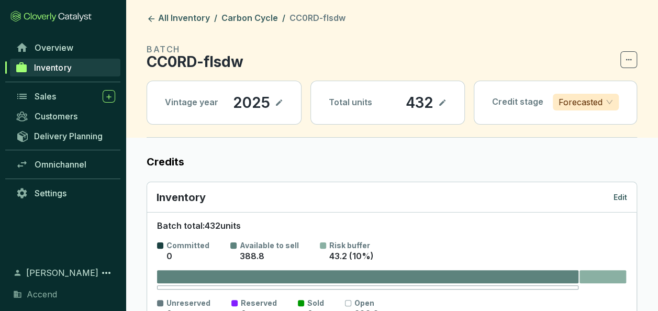
click at [442, 103] on icon at bounding box center [442, 102] width 8 height 13
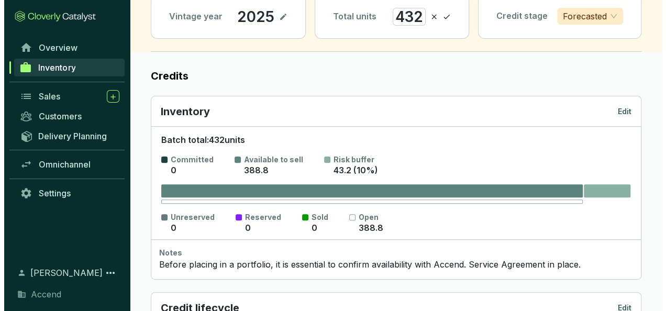
scroll to position [105, 0]
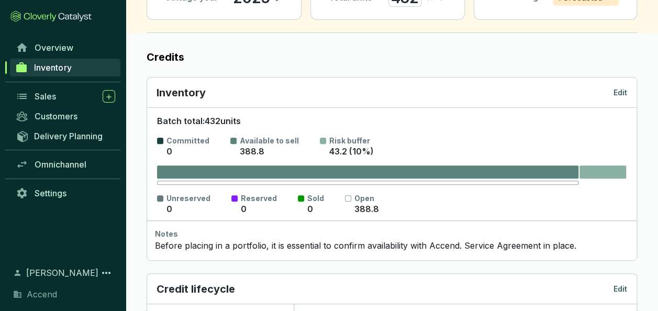
click at [624, 94] on p "Edit" at bounding box center [620, 92] width 14 height 10
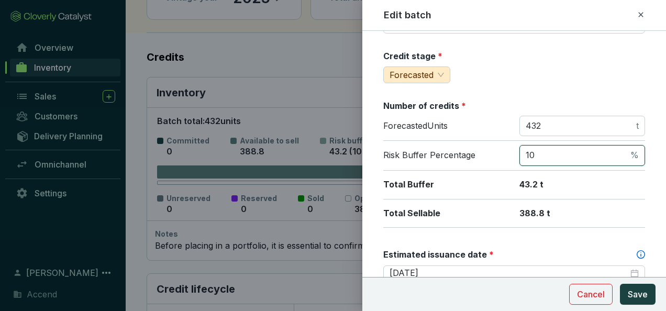
drag, startPoint x: 543, startPoint y: 157, endPoint x: 506, endPoint y: 156, distance: 36.6
click at [506, 156] on div "Risk Buffer Percentage 10 %" at bounding box center [514, 156] width 262 height 30
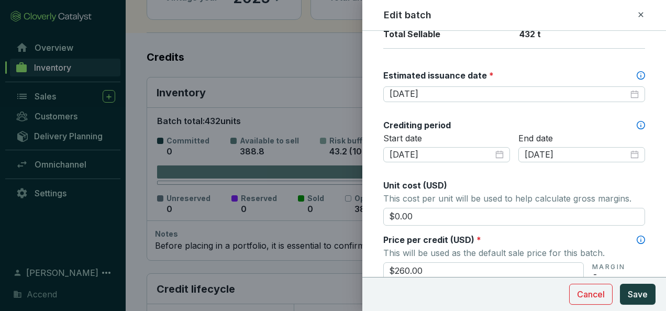
scroll to position [314, 0]
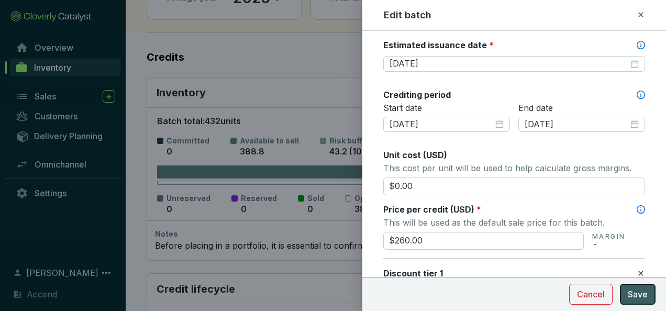
click at [638, 295] on span "Save" at bounding box center [637, 294] width 20 height 13
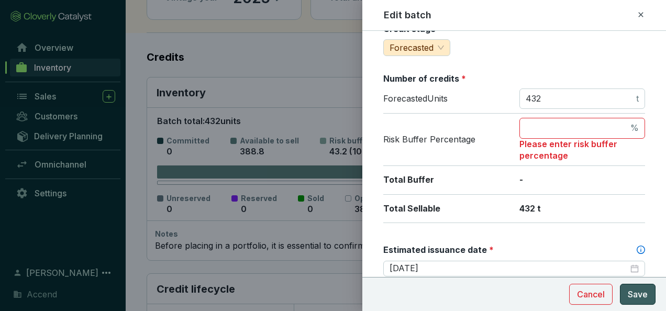
scroll to position [124, 0]
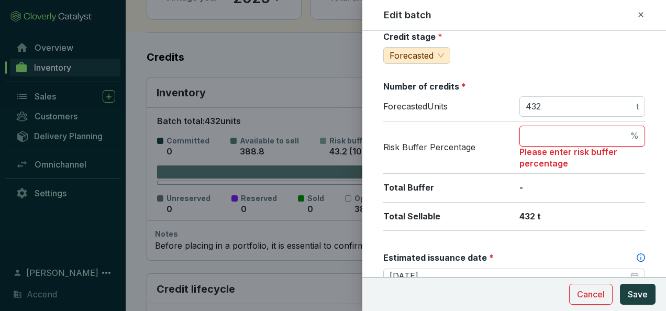
click at [576, 132] on input "number" at bounding box center [576, 136] width 103 height 12
type input "5"
click at [458, 162] on div "Risk Buffer Percentage 5 % Please enter risk buffer percentage" at bounding box center [514, 147] width 262 height 52
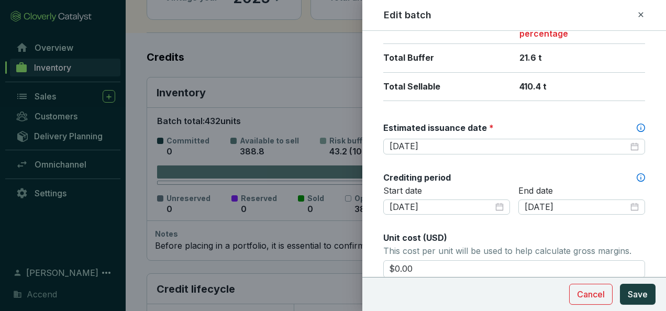
scroll to position [281, 0]
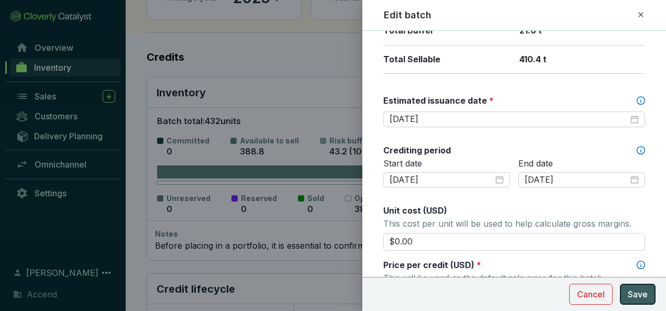
click at [636, 298] on span "Save" at bounding box center [637, 294] width 20 height 13
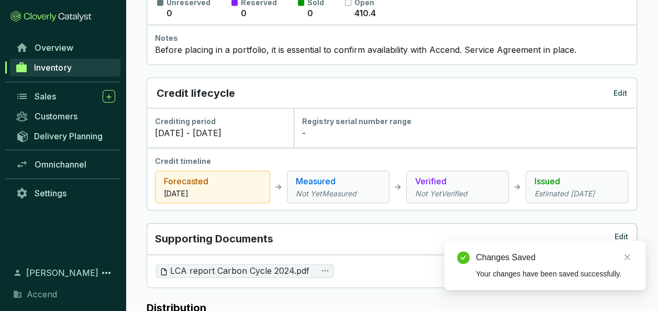
scroll to position [366, 0]
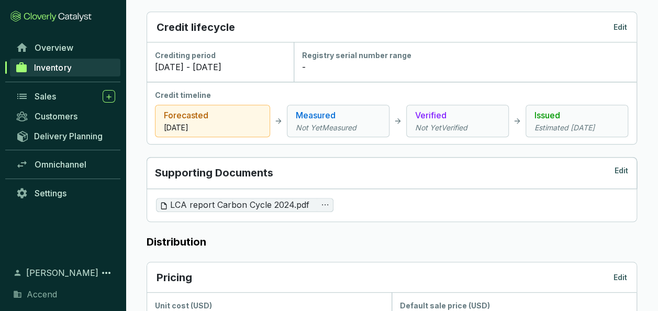
click at [256, 120] on div "Forecasted [DATE]" at bounding box center [212, 121] width 115 height 32
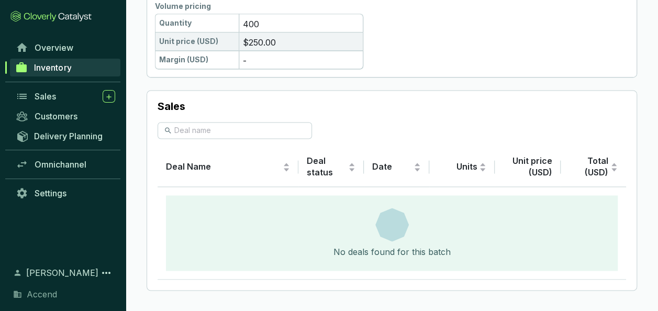
scroll to position [706, 0]
